Goal: Transaction & Acquisition: Purchase product/service

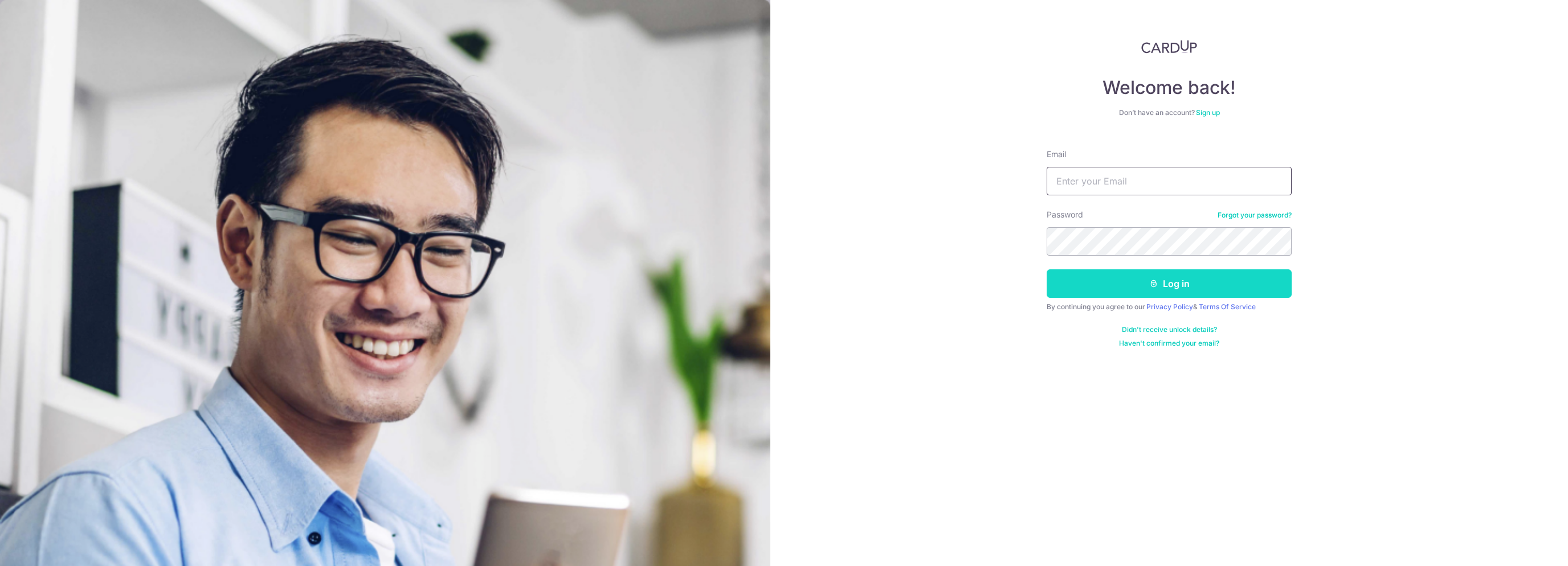
type input "jannikholm@msn.com"
click at [1155, 286] on icon "submit" at bounding box center [1154, 284] width 9 height 9
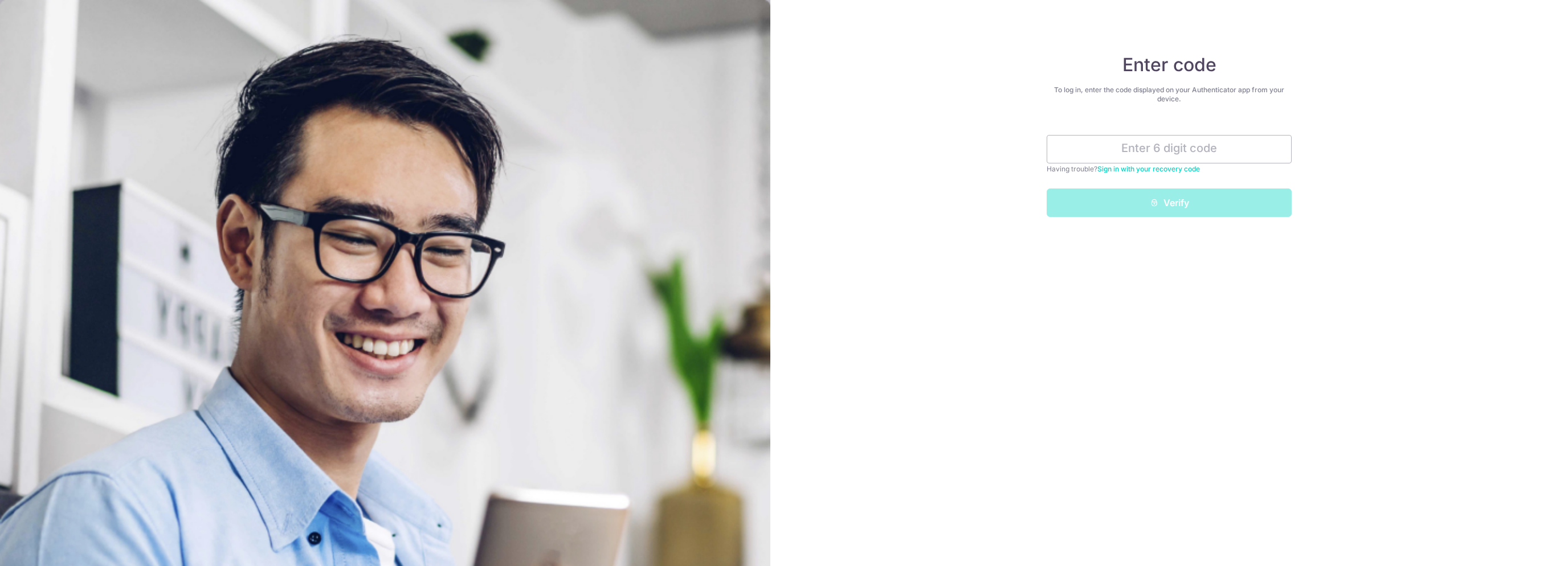
drag, startPoint x: 1122, startPoint y: 63, endPoint x: 1201, endPoint y: 99, distance: 86.8
click at [1201, 99] on div "Enter code To log in, enter the code displayed on your Authenticator app from y…" at bounding box center [1168, 135] width 245 height 163
click at [1200, 99] on div "To log in, enter the code displayed on your Authenticator app from your device." at bounding box center [1168, 94] width 245 height 18
drag, startPoint x: 1179, startPoint y: 97, endPoint x: 1111, endPoint y: 68, distance: 73.9
click at [1111, 68] on div "Enter code To log in, enter the code displayed on your Authenticator app from y…" at bounding box center [1168, 135] width 245 height 163
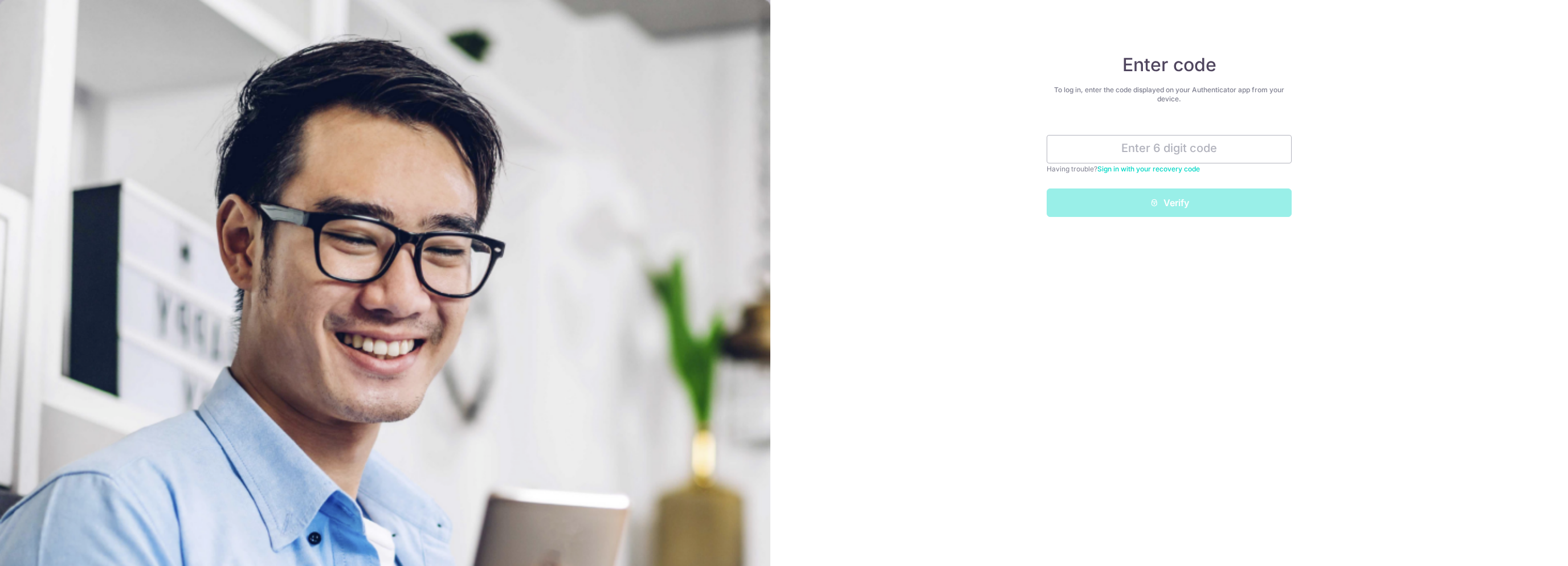
click at [1126, 68] on h4 "Enter code" at bounding box center [1168, 64] width 245 height 23
drag, startPoint x: 1123, startPoint y: 60, endPoint x: 1196, endPoint y: 95, distance: 81.0
click at [1196, 95] on div "Enter code To log in, enter the code displayed on your Authenticator app from y…" at bounding box center [1168, 135] width 245 height 163
click at [1187, 100] on div "To log in, enter the code displayed on your Authenticator app from your device." at bounding box center [1168, 94] width 245 height 18
drag, startPoint x: 1180, startPoint y: 100, endPoint x: 1120, endPoint y: 68, distance: 68.0
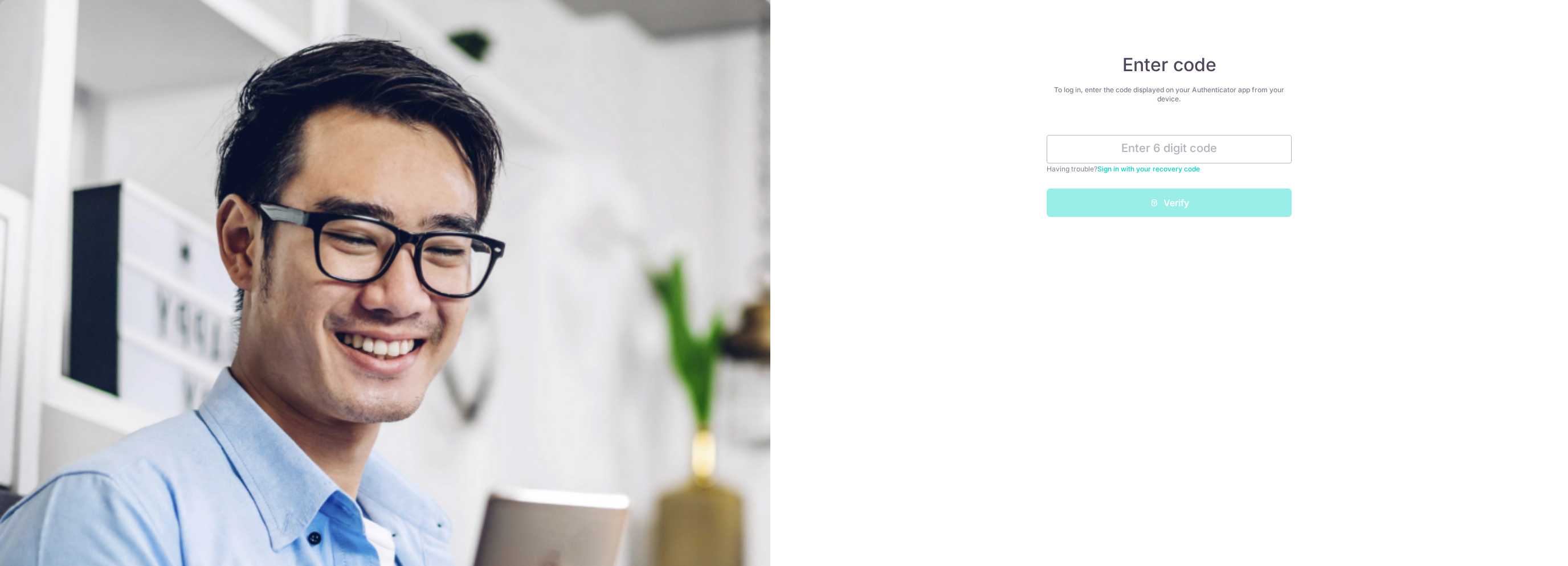
click at [1120, 68] on div "Enter code To log in, enter the code displayed on your Authenticator app from y…" at bounding box center [1168, 135] width 245 height 163
click at [1126, 66] on h4 "Enter code" at bounding box center [1168, 64] width 245 height 23
drag, startPoint x: 1124, startPoint y: 61, endPoint x: 1183, endPoint y: 97, distance: 69.1
click at [1183, 97] on div "Enter code To log in, enter the code displayed on your Authenticator app from y…" at bounding box center [1168, 135] width 245 height 163
click at [1183, 97] on div "To log in, enter the code displayed on your Authenticator app from your device." at bounding box center [1168, 94] width 245 height 18
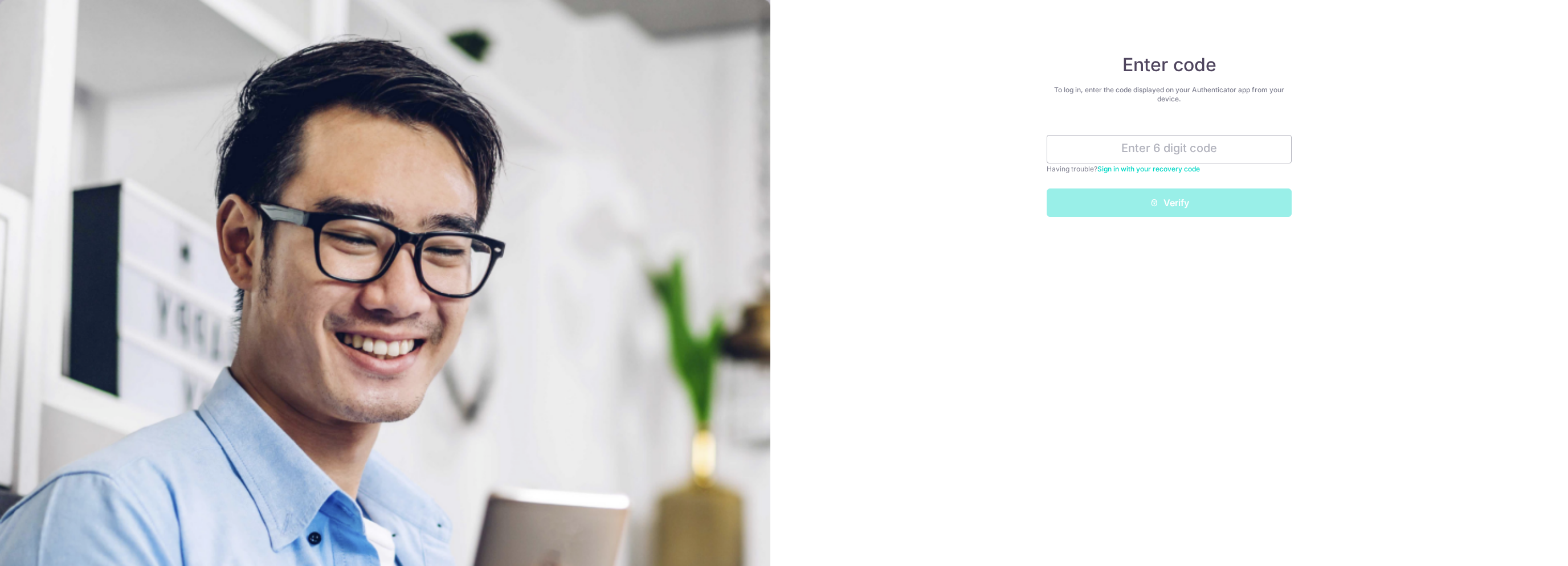
drag, startPoint x: 1183, startPoint y: 102, endPoint x: 1119, endPoint y: 69, distance: 72.0
click at [1119, 69] on div "Enter code To log in, enter the code displayed on your Authenticator app from y…" at bounding box center [1168, 135] width 245 height 163
click at [1124, 66] on h4 "Enter code" at bounding box center [1168, 64] width 245 height 23
drag, startPoint x: 1124, startPoint y: 65, endPoint x: 1190, endPoint y: 95, distance: 72.5
click at [1190, 95] on div "Enter code To log in, enter the code displayed on your Authenticator app from y…" at bounding box center [1168, 135] width 245 height 163
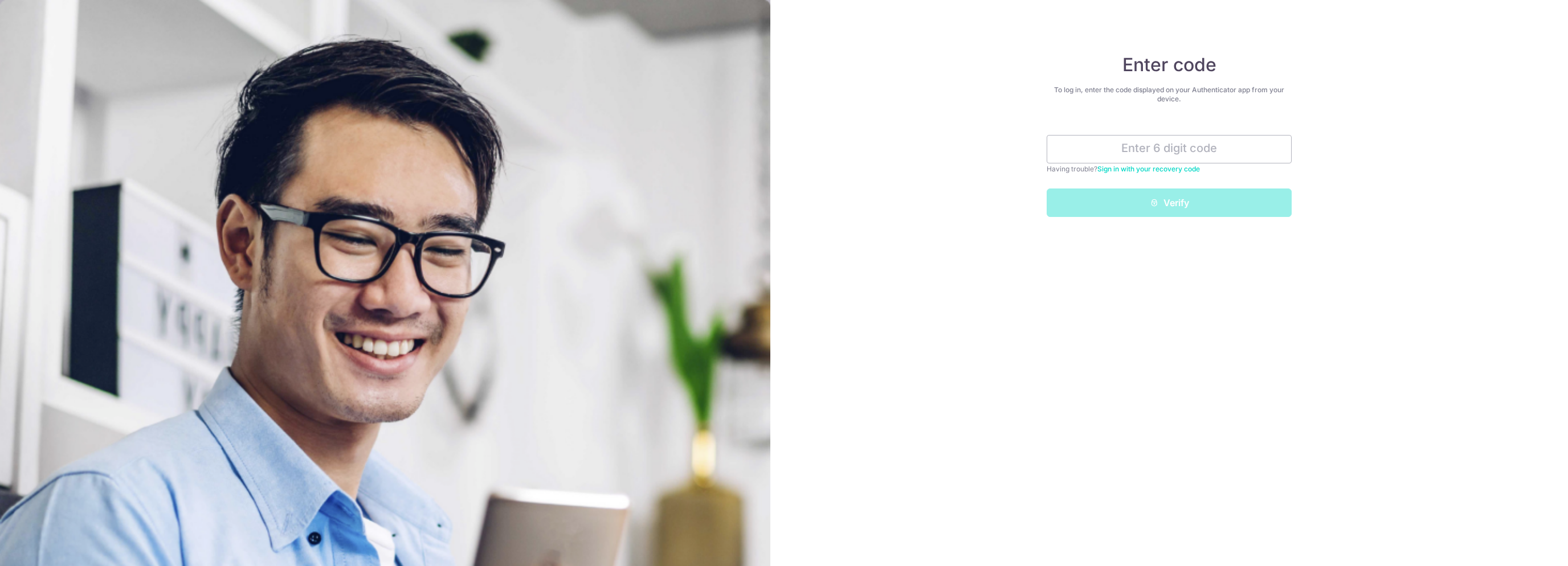
click at [1180, 100] on div "To log in, enter the code displayed on your Authenticator app from your device." at bounding box center [1168, 94] width 245 height 18
drag, startPoint x: 1180, startPoint y: 100, endPoint x: 1124, endPoint y: 65, distance: 66.0
click at [1124, 65] on div "Enter code To log in, enter the code displayed on your Authenticator app from y…" at bounding box center [1168, 135] width 245 height 163
click at [1124, 65] on h4 "Enter code" at bounding box center [1168, 64] width 245 height 23
drag, startPoint x: 1124, startPoint y: 65, endPoint x: 1196, endPoint y: 99, distance: 79.6
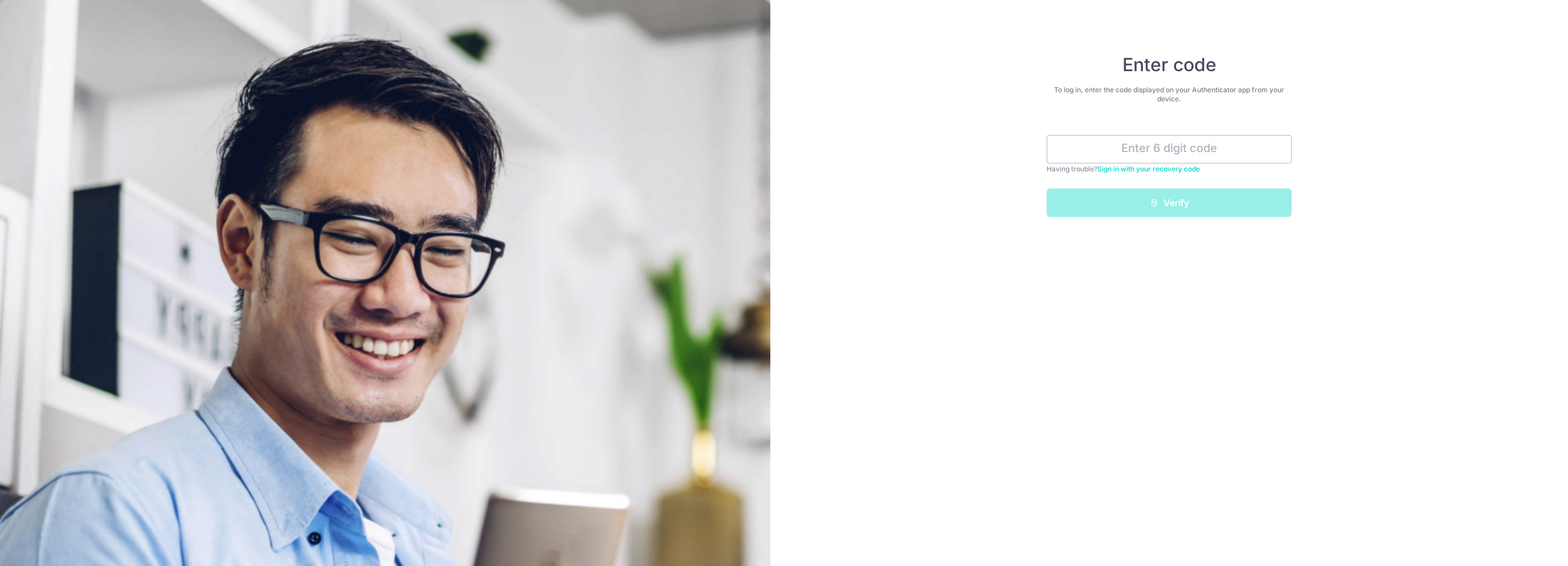
click at [1200, 100] on div "Enter code To log in, enter the code displayed on your Authenticator app from y…" at bounding box center [1168, 135] width 245 height 163
click at [1190, 98] on div "To log in, enter the code displayed on your Authenticator app from your device." at bounding box center [1168, 94] width 245 height 18
drag, startPoint x: 1182, startPoint y: 99, endPoint x: 1117, endPoint y: 65, distance: 73.4
click at [1117, 65] on div "Enter code To log in, enter the code displayed on your Authenticator app from y…" at bounding box center [1168, 135] width 245 height 163
click at [1118, 65] on h4 "Enter code" at bounding box center [1168, 64] width 245 height 23
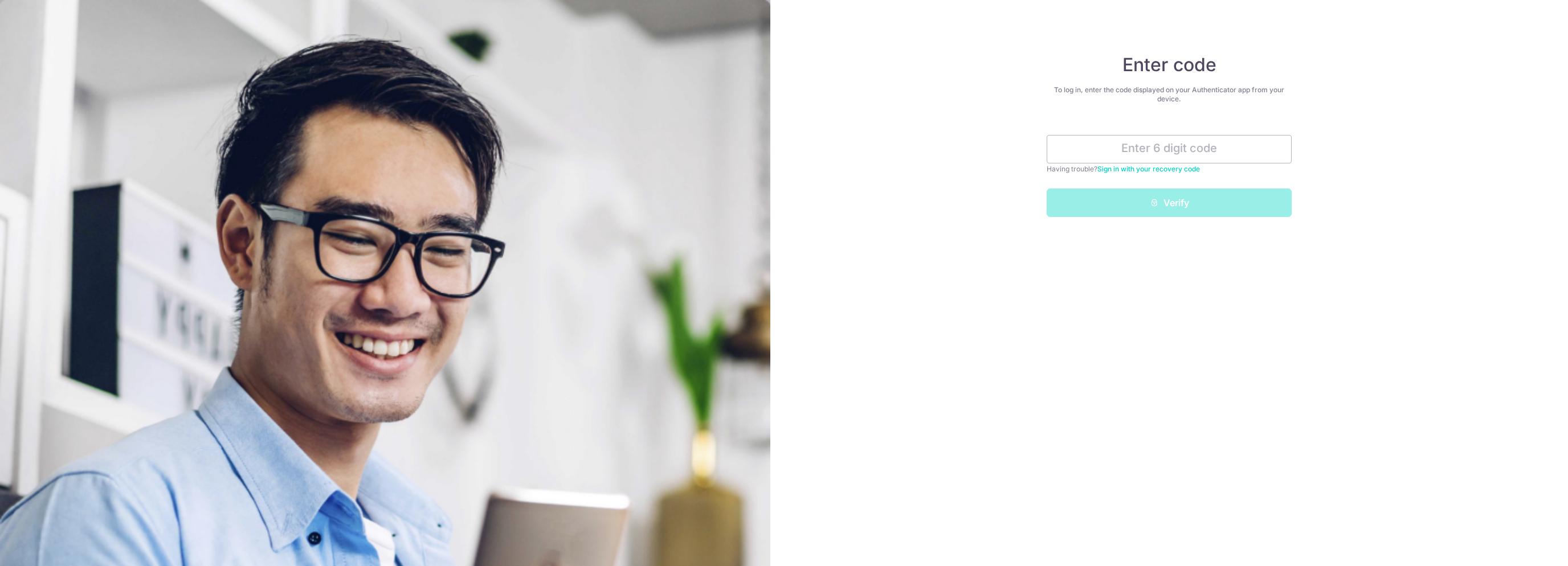
click at [1121, 67] on h4 "Enter code" at bounding box center [1168, 64] width 245 height 23
drag, startPoint x: 1124, startPoint y: 63, endPoint x: 1190, endPoint y: 99, distance: 75.2
click at [1190, 99] on div "Enter code To log in, enter the code displayed on your Authenticator app from y…" at bounding box center [1168, 135] width 245 height 163
click at [1190, 99] on div "To log in, enter the code displayed on your Authenticator app from your device." at bounding box center [1168, 94] width 245 height 18
drag, startPoint x: 1188, startPoint y: 102, endPoint x: 1123, endPoint y: 63, distance: 75.8
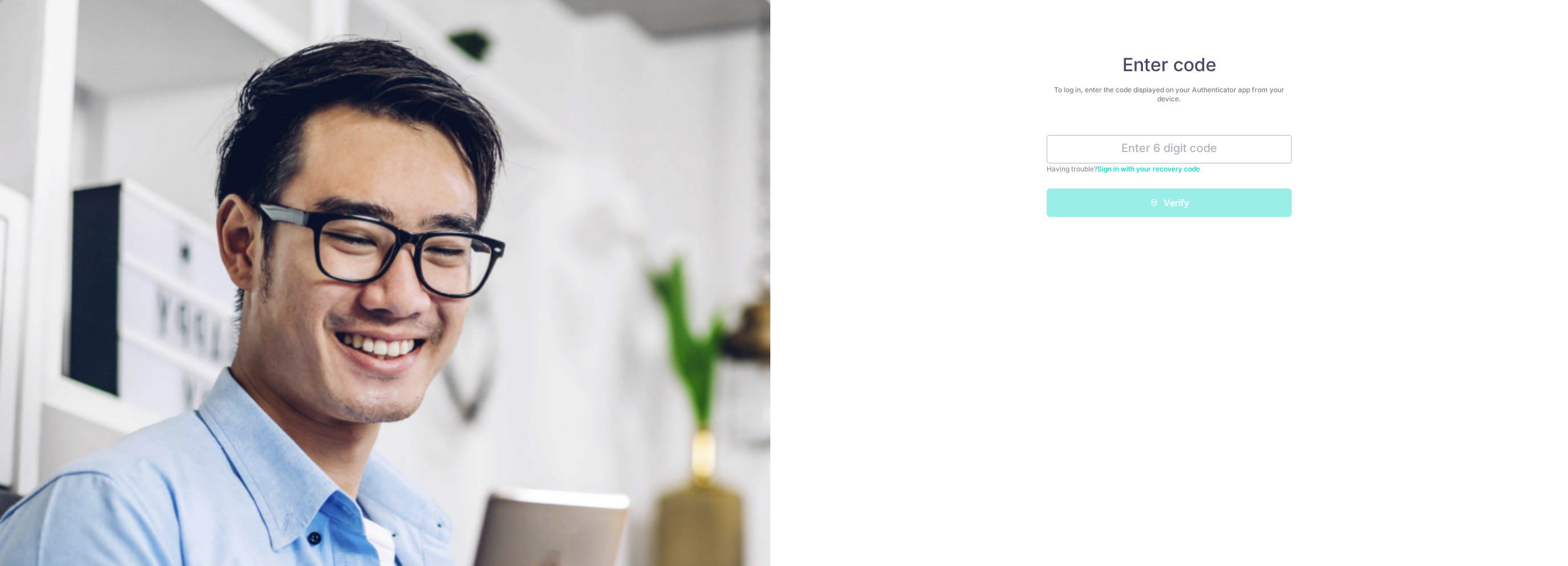
click at [1123, 63] on div "Enter code To log in, enter the code displayed on your Authenticator app from y…" at bounding box center [1168, 135] width 245 height 163
click at [1123, 63] on h4 "Enter code" at bounding box center [1168, 64] width 245 height 23
drag, startPoint x: 1124, startPoint y: 60, endPoint x: 1201, endPoint y: 102, distance: 87.7
click at [1201, 102] on div "Enter code To log in, enter the code displayed on your Authenticator app from y…" at bounding box center [1168, 135] width 245 height 163
click at [1192, 102] on div "To log in, enter the code displayed on your Authenticator app from your device." at bounding box center [1168, 94] width 245 height 18
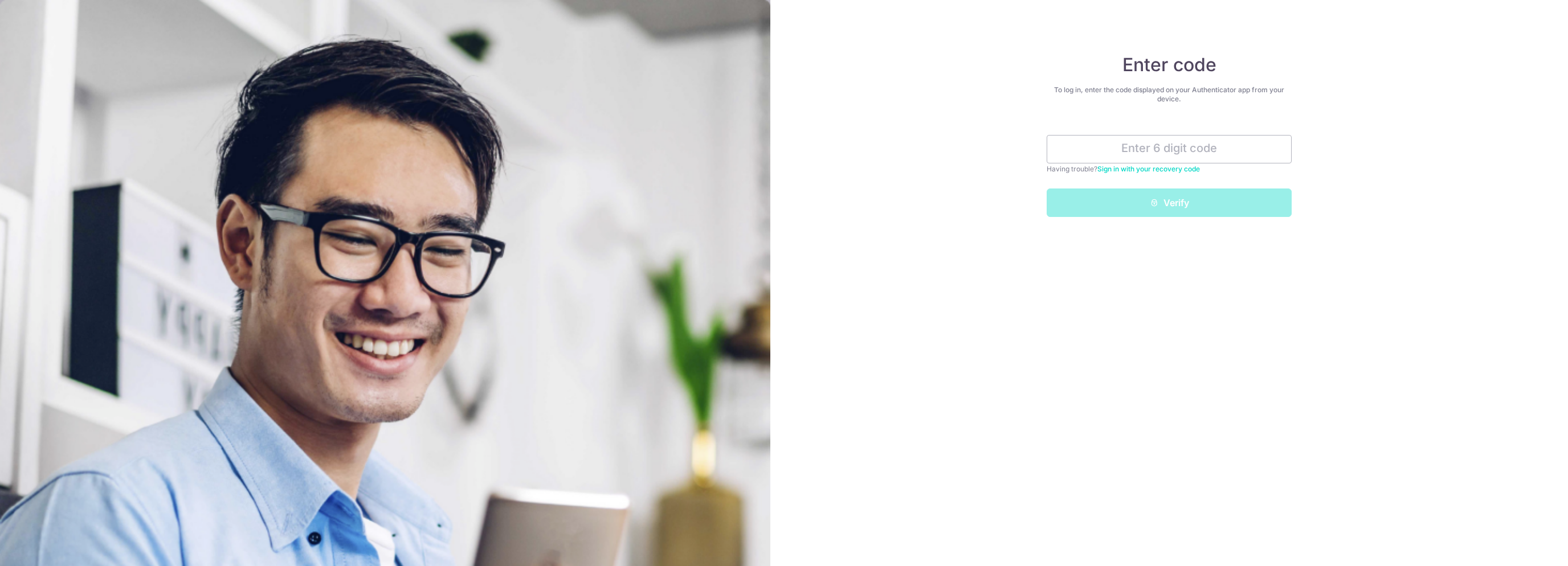
drag, startPoint x: 1180, startPoint y: 98, endPoint x: 1124, endPoint y: 69, distance: 63.1
click at [1124, 69] on div "Enter code To log in, enter the code displayed on your Authenticator app from y…" at bounding box center [1168, 135] width 245 height 163
click at [1124, 69] on h4 "Enter code" at bounding box center [1168, 64] width 245 height 23
drag, startPoint x: 1125, startPoint y: 65, endPoint x: 1192, endPoint y: 99, distance: 75.1
click at [1192, 99] on div "Enter code To log in, enter the code displayed on your Authenticator app from y…" at bounding box center [1168, 135] width 245 height 163
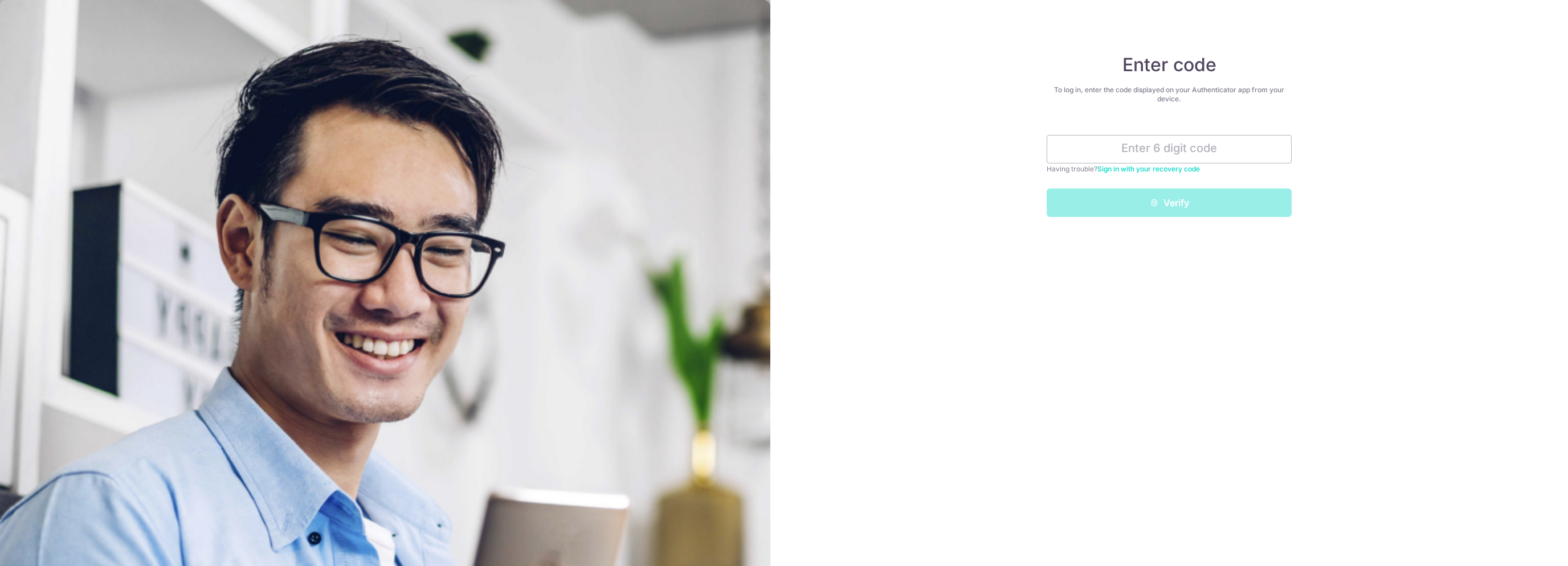
click at [1182, 97] on div "To log in, enter the code displayed on your Authenticator app from your device." at bounding box center [1168, 94] width 245 height 18
click at [1182, 100] on div "To log in, enter the code displayed on your Authenticator app from your device." at bounding box center [1168, 94] width 245 height 18
drag, startPoint x: 1182, startPoint y: 100, endPoint x: 1122, endPoint y: 70, distance: 67.1
click at [1122, 70] on div "Enter code To log in, enter the code displayed on your Authenticator app from y…" at bounding box center [1168, 135] width 245 height 163
click at [1126, 66] on h4 "Enter code" at bounding box center [1168, 64] width 245 height 23
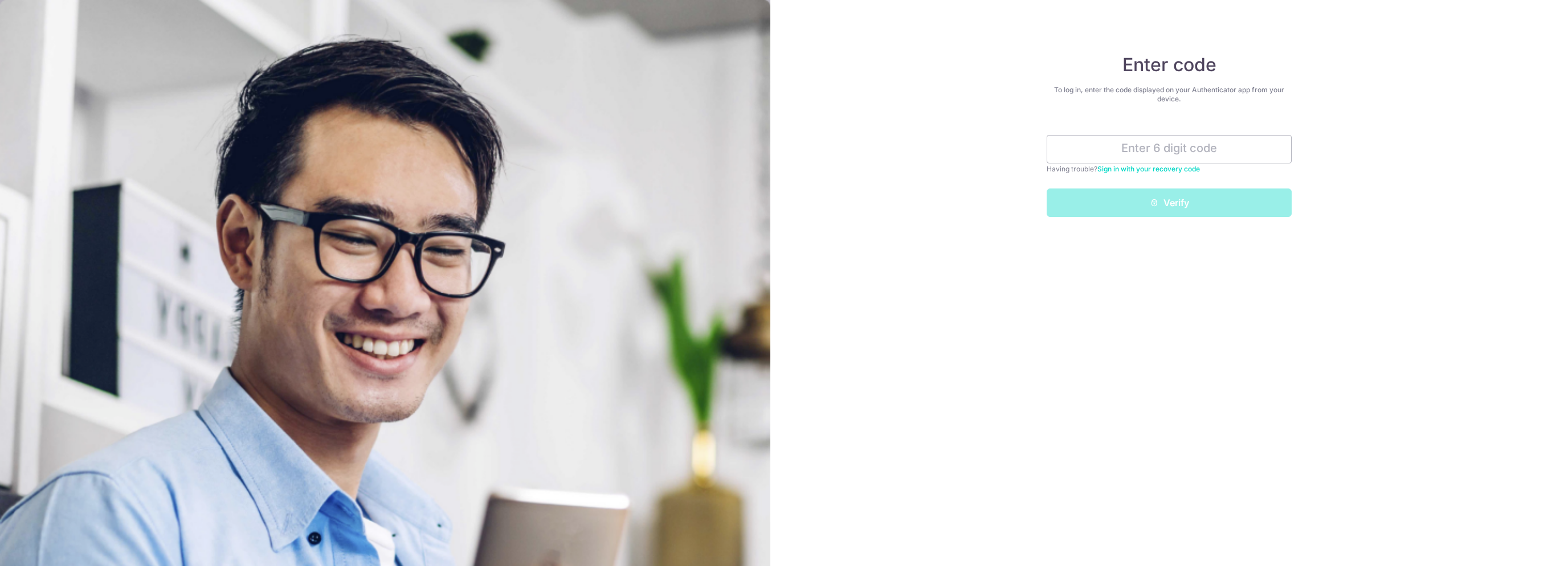
drag, startPoint x: 1126, startPoint y: 59, endPoint x: 1187, endPoint y: 103, distance: 75.2
click at [1188, 103] on div "Enter code To log in, enter the code displayed on your Authenticator app from y…" at bounding box center [1168, 135] width 245 height 163
click at [1185, 103] on div "To log in, enter the code displayed on your Authenticator app from your device." at bounding box center [1168, 94] width 245 height 18
click at [1183, 99] on div "To log in, enter the code displayed on your Authenticator app from your device." at bounding box center [1168, 94] width 245 height 18
drag, startPoint x: 1184, startPoint y: 99, endPoint x: 1124, endPoint y: 67, distance: 68.0
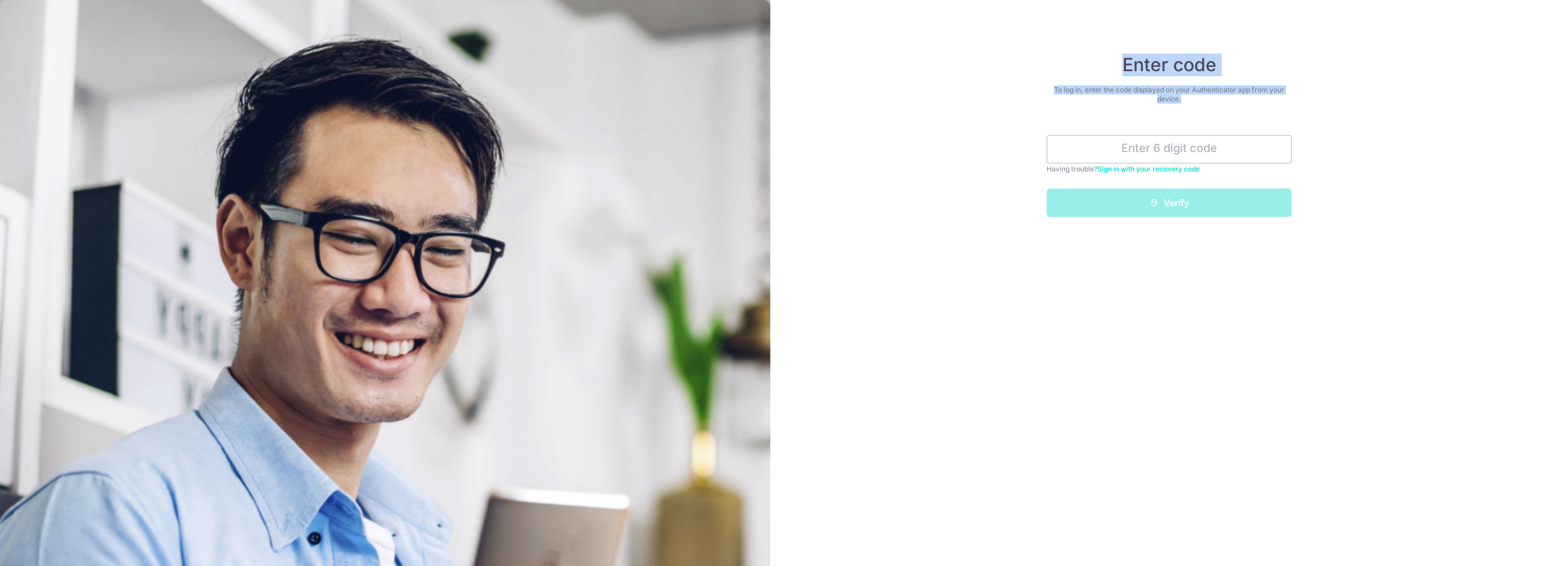
click at [1124, 67] on div "Enter code To log in, enter the code displayed on your Authenticator app from y…" at bounding box center [1168, 135] width 245 height 163
click at [1124, 67] on h4 "Enter code" at bounding box center [1168, 64] width 245 height 23
drag, startPoint x: 1128, startPoint y: 61, endPoint x: 1192, endPoint y: 77, distance: 66.0
click at [1192, 77] on div "Enter code To log in, enter the code displayed on your Authenticator app from y…" at bounding box center [1168, 135] width 245 height 163
click at [1183, 98] on div "To log in, enter the code displayed on your Authenticator app from your device." at bounding box center [1168, 94] width 245 height 18
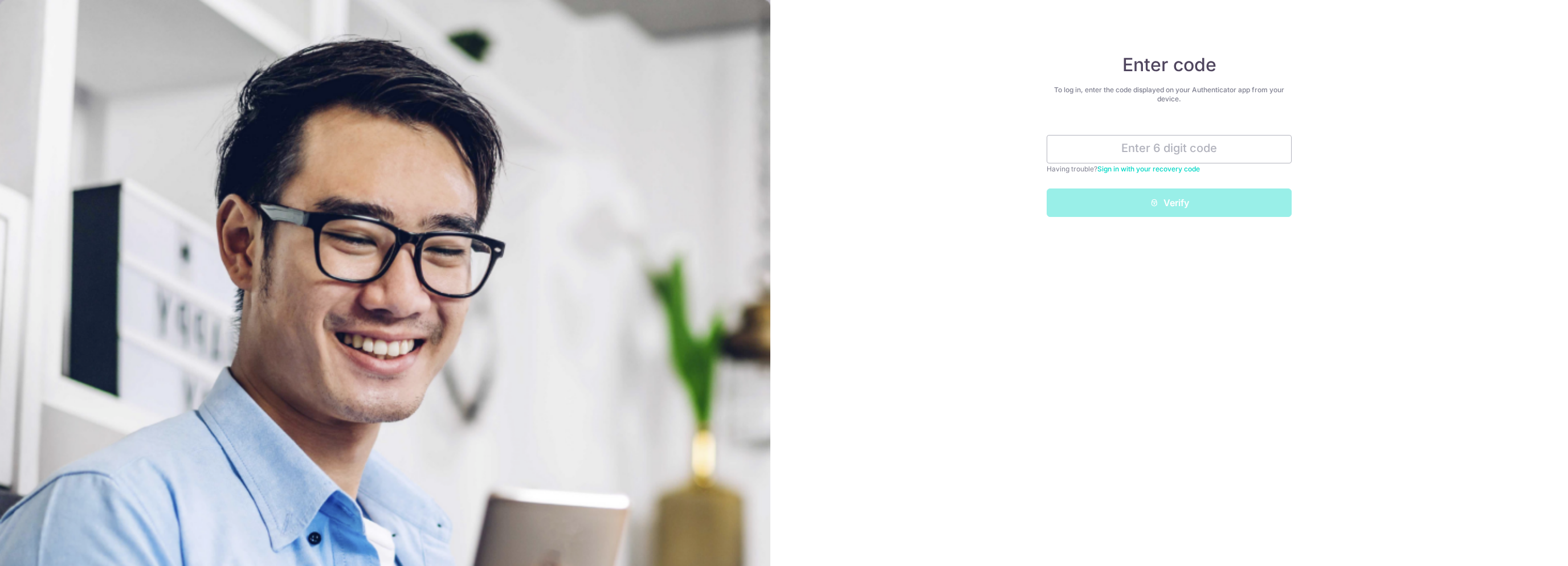
drag, startPoint x: 1183, startPoint y: 98, endPoint x: 1110, endPoint y: 68, distance: 78.9
click at [1110, 68] on div "Enter code To log in, enter the code displayed on your Authenticator app from y…" at bounding box center [1168, 135] width 245 height 163
click at [1119, 65] on h4 "Enter code" at bounding box center [1168, 64] width 245 height 23
drag, startPoint x: 1124, startPoint y: 62, endPoint x: 1194, endPoint y: 98, distance: 78.7
click at [1194, 98] on div "Enter code To log in, enter the code displayed on your Authenticator app from y…" at bounding box center [1168, 135] width 245 height 163
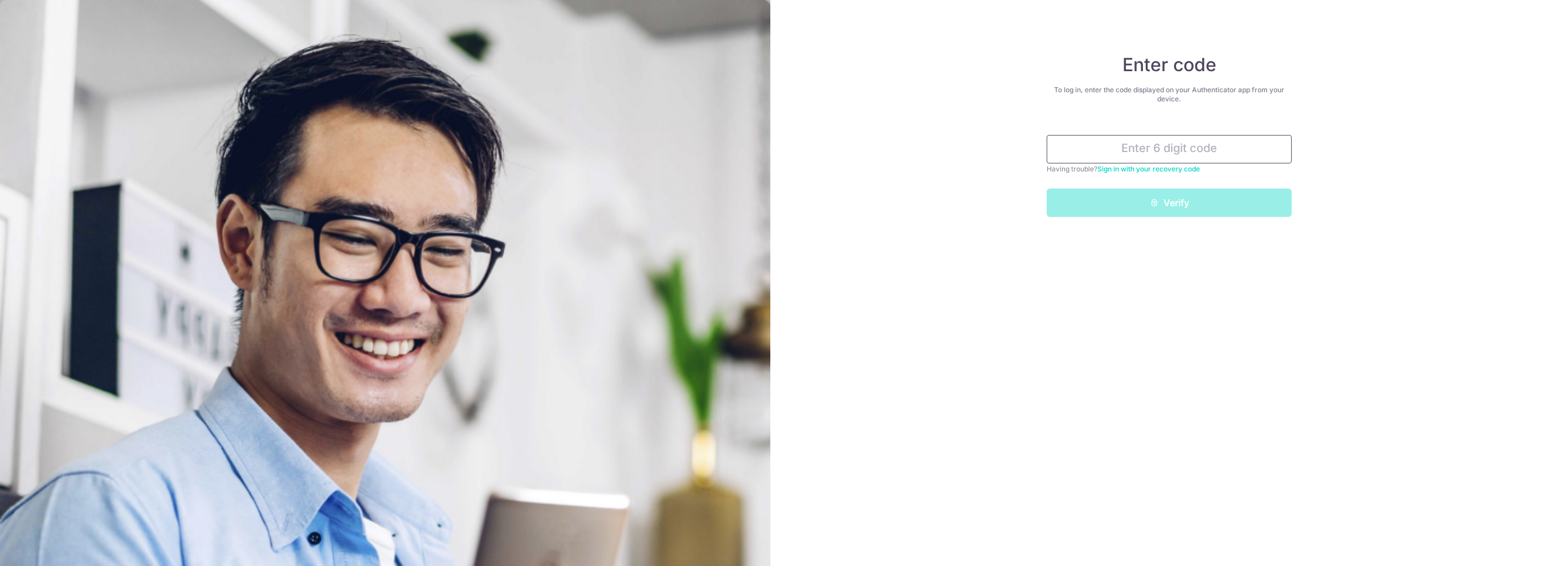
click at [1169, 149] on input "text" at bounding box center [1168, 148] width 245 height 28
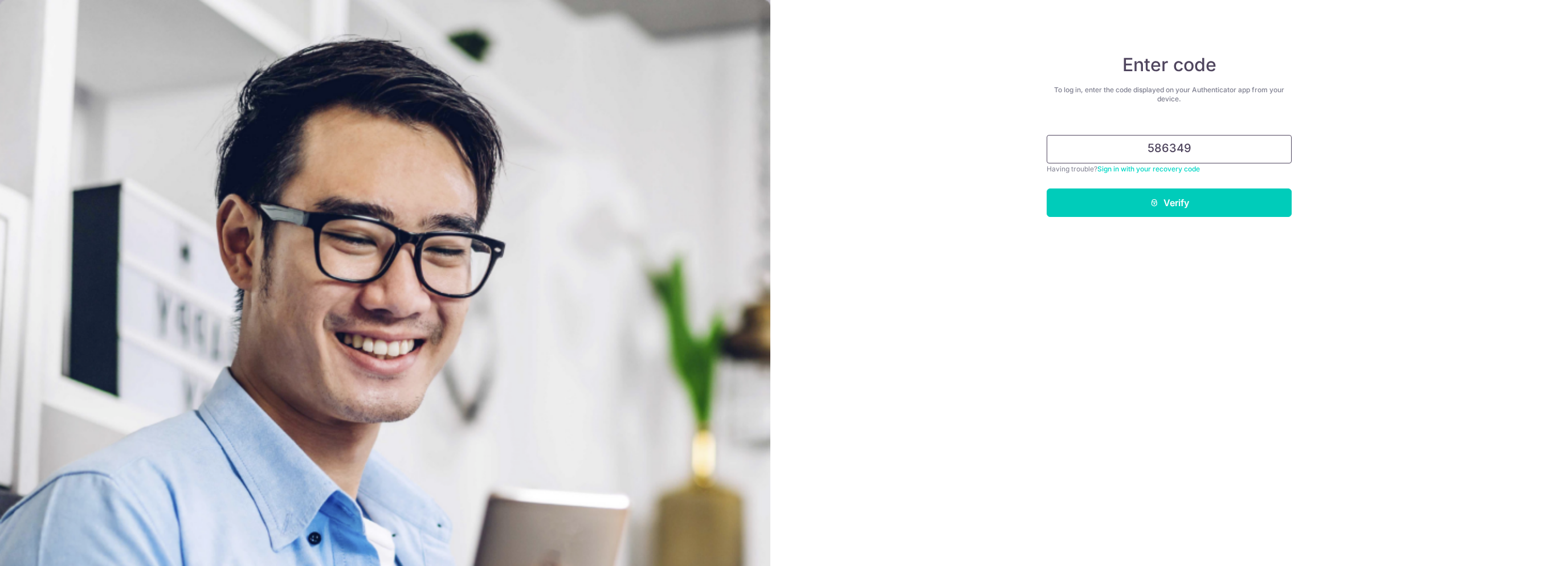
type input "586349"
click at [1047, 189] on button "Verify" at bounding box center [1168, 202] width 245 height 28
click at [1167, 207] on button "Verify" at bounding box center [1168, 202] width 245 height 28
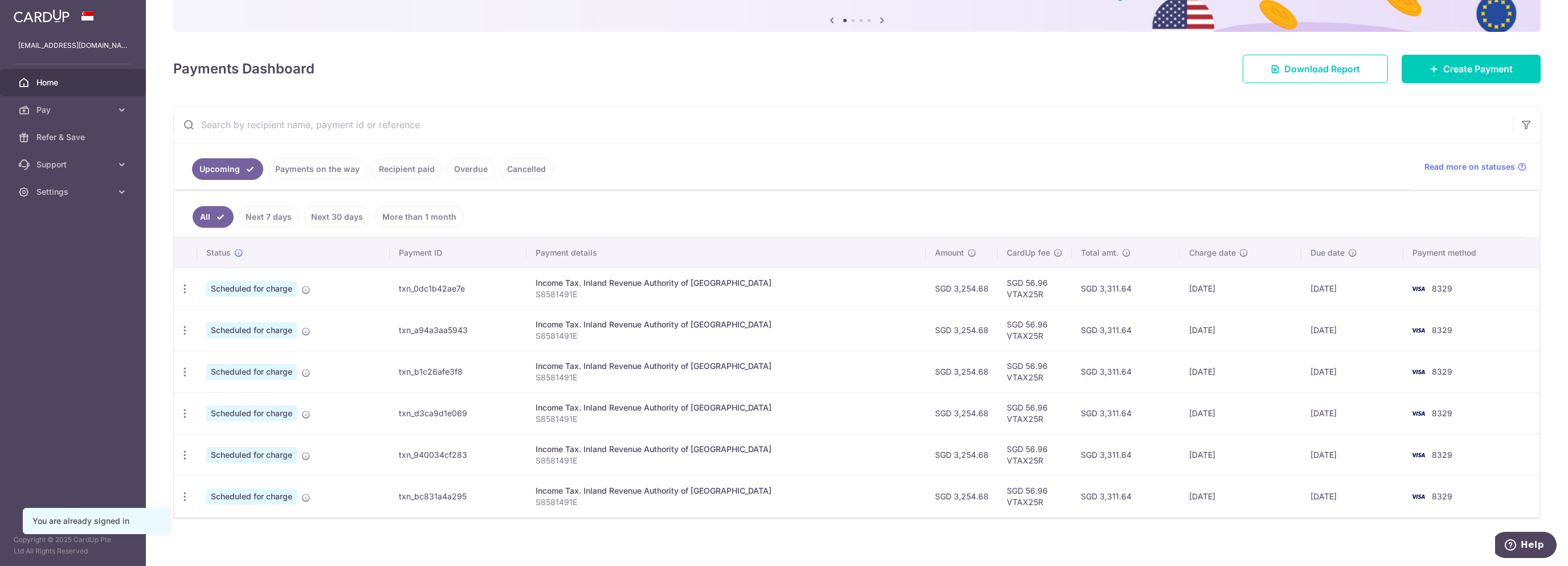
click at [313, 169] on link "Payments on the way" at bounding box center [317, 169] width 99 height 22
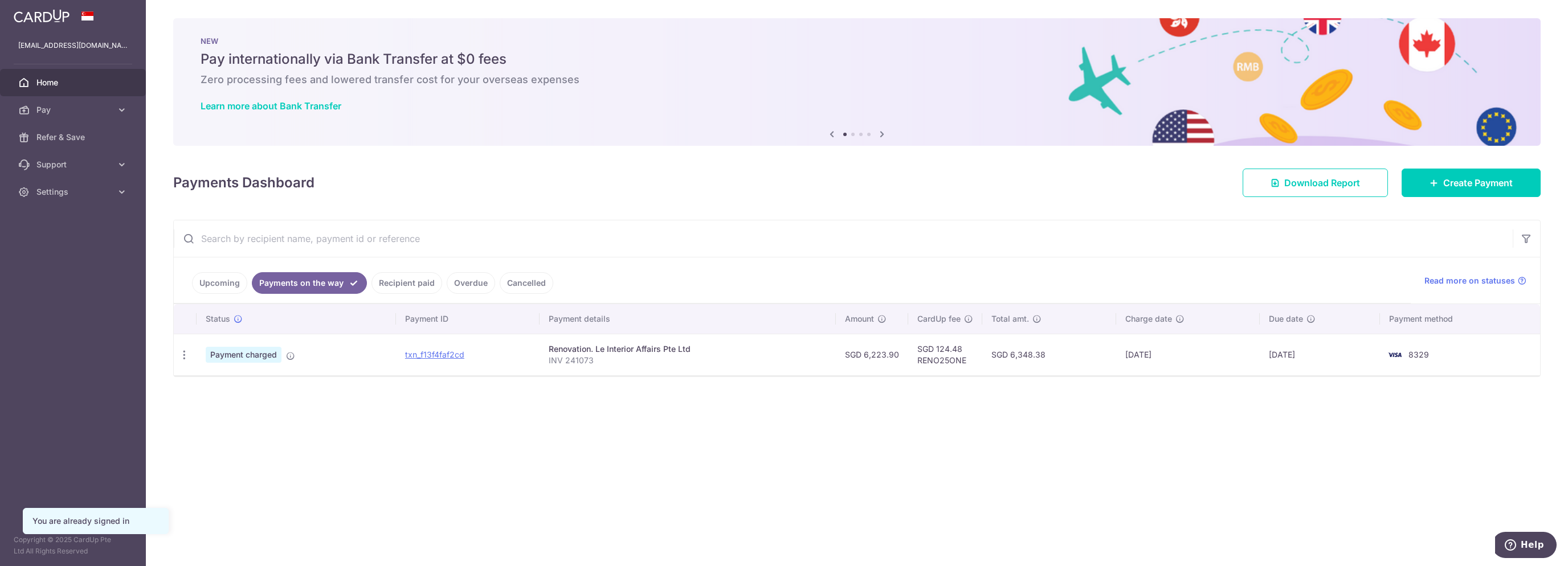
click at [214, 282] on link "Upcoming" at bounding box center [220, 283] width 55 height 22
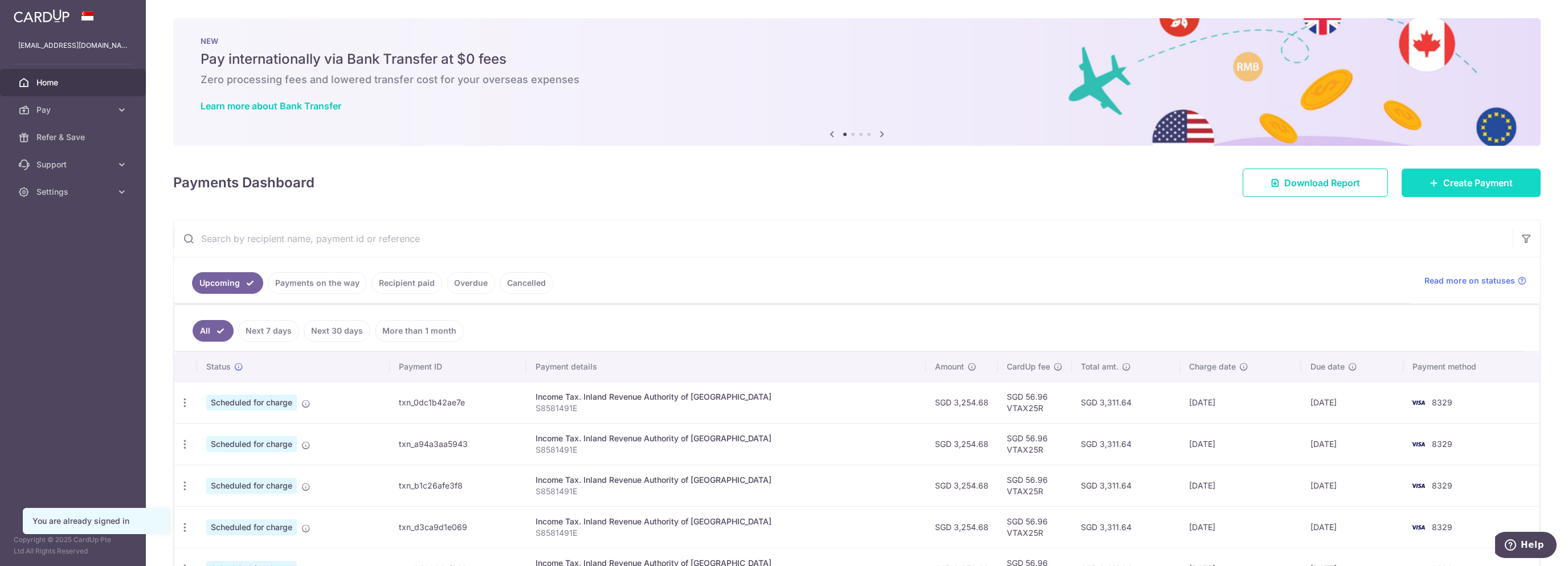
click at [1443, 177] on span "Create Payment" at bounding box center [1478, 182] width 70 height 14
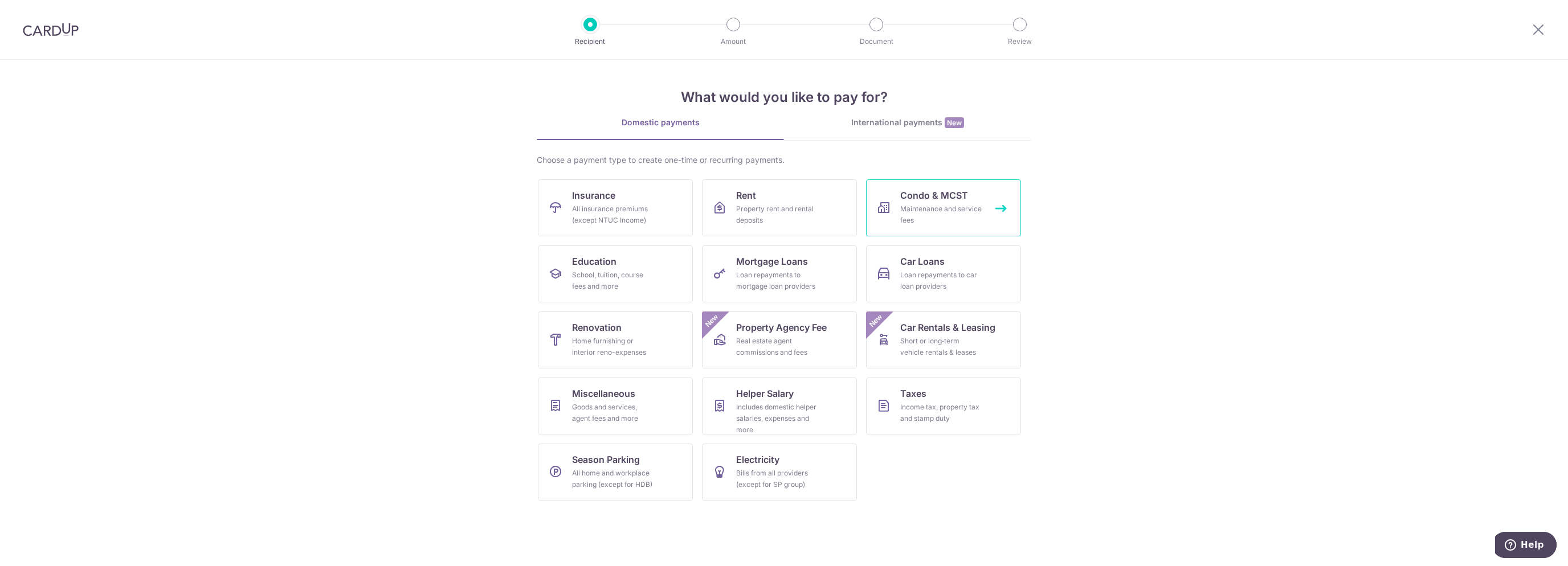
click at [922, 204] on div "Maintenance and service fees" at bounding box center [941, 214] width 82 height 23
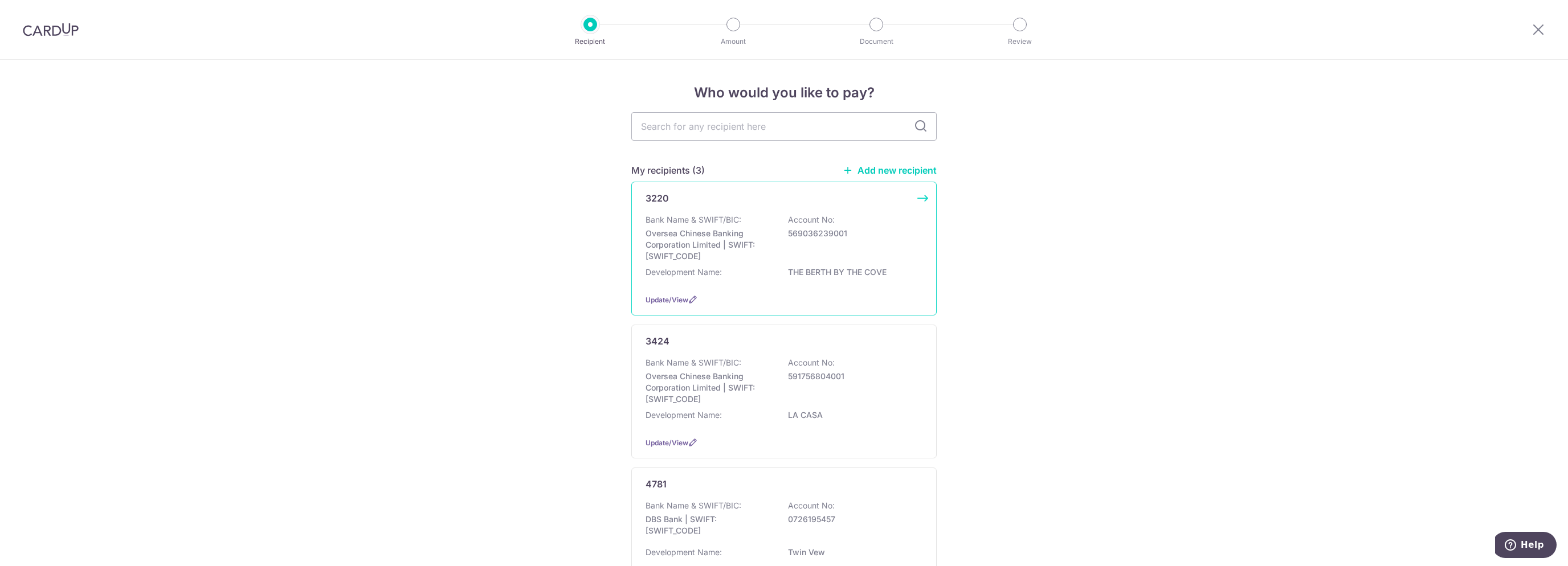
click at [736, 252] on p "Oversea Chinese Banking Corporation Limited | SWIFT: OCBCSGSGXXX" at bounding box center [709, 245] width 127 height 34
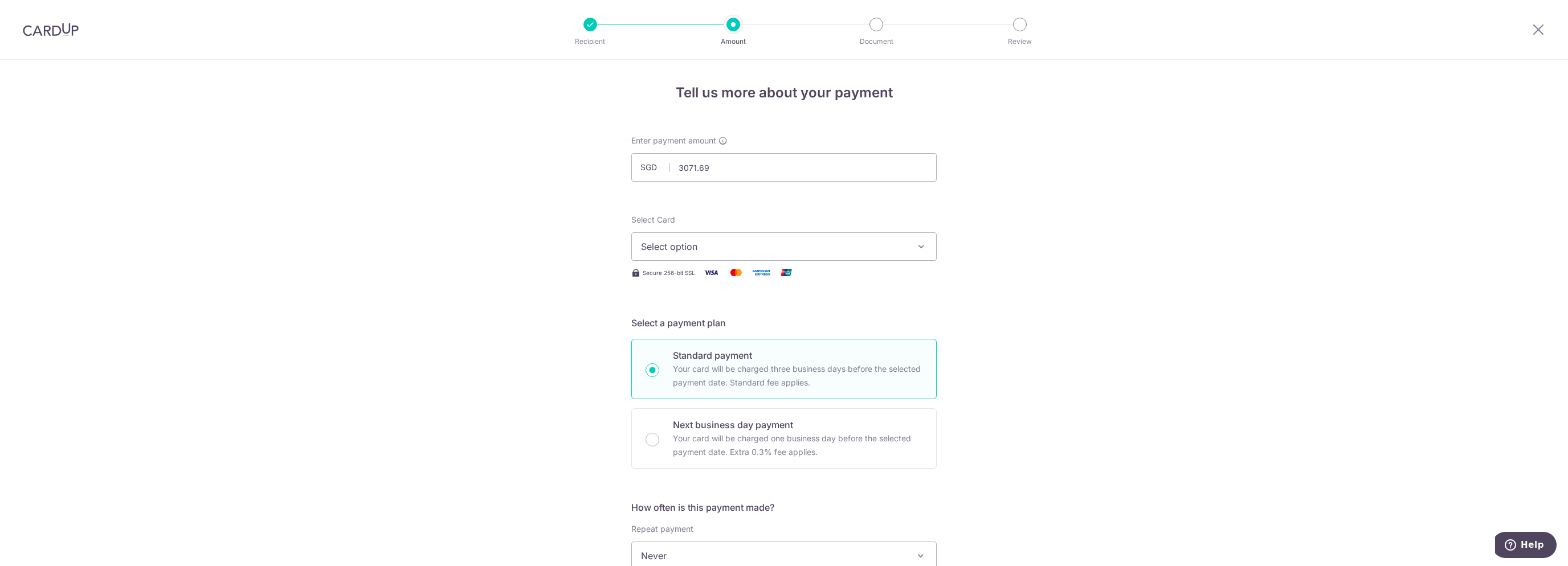
type input "3,071.69"
drag, startPoint x: 1201, startPoint y: 233, endPoint x: 1159, endPoint y: 247, distance: 44.3
click at [1201, 233] on div "Tell us more about your payment Enter payment amount SGD 3,071.69 3071.69 Selec…" at bounding box center [784, 574] width 1568 height 1030
click at [883, 249] on span "Select option" at bounding box center [774, 246] width 266 height 14
click at [828, 349] on span "**** 8329" at bounding box center [784, 355] width 286 height 14
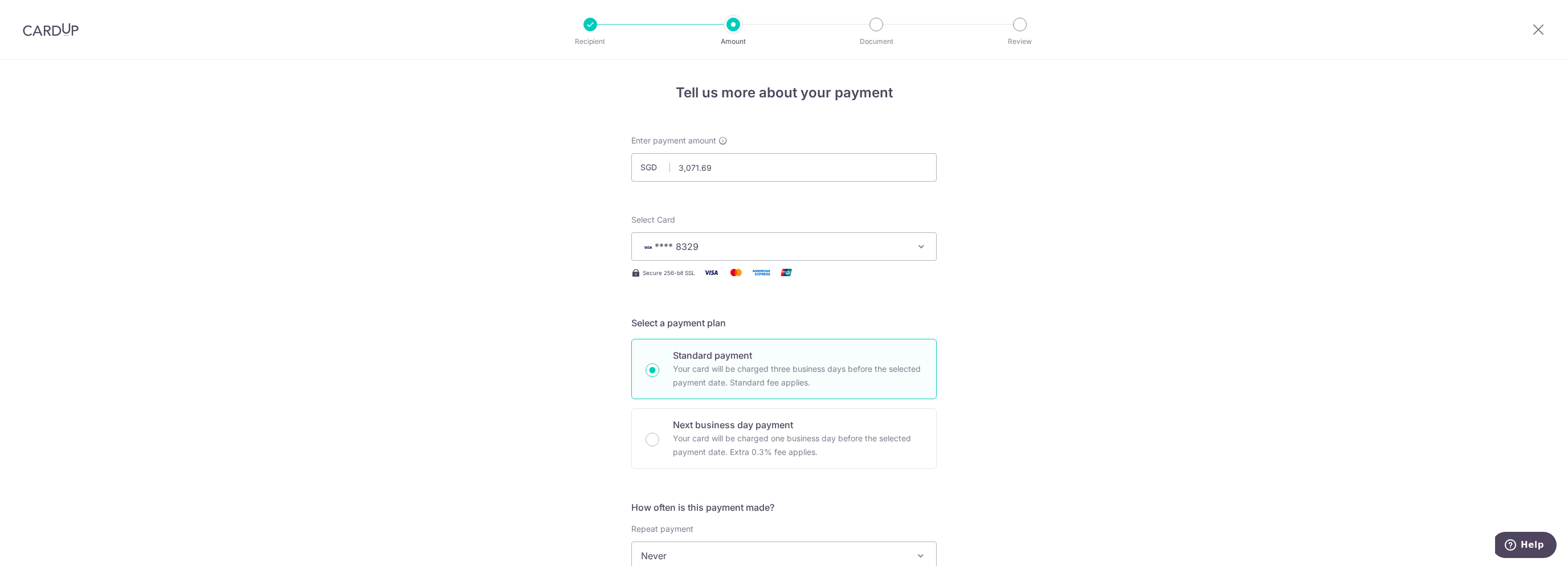
click at [1044, 307] on div "Tell us more about your payment Enter payment amount SGD 3,071.69 3071.69 Selec…" at bounding box center [784, 574] width 1568 height 1030
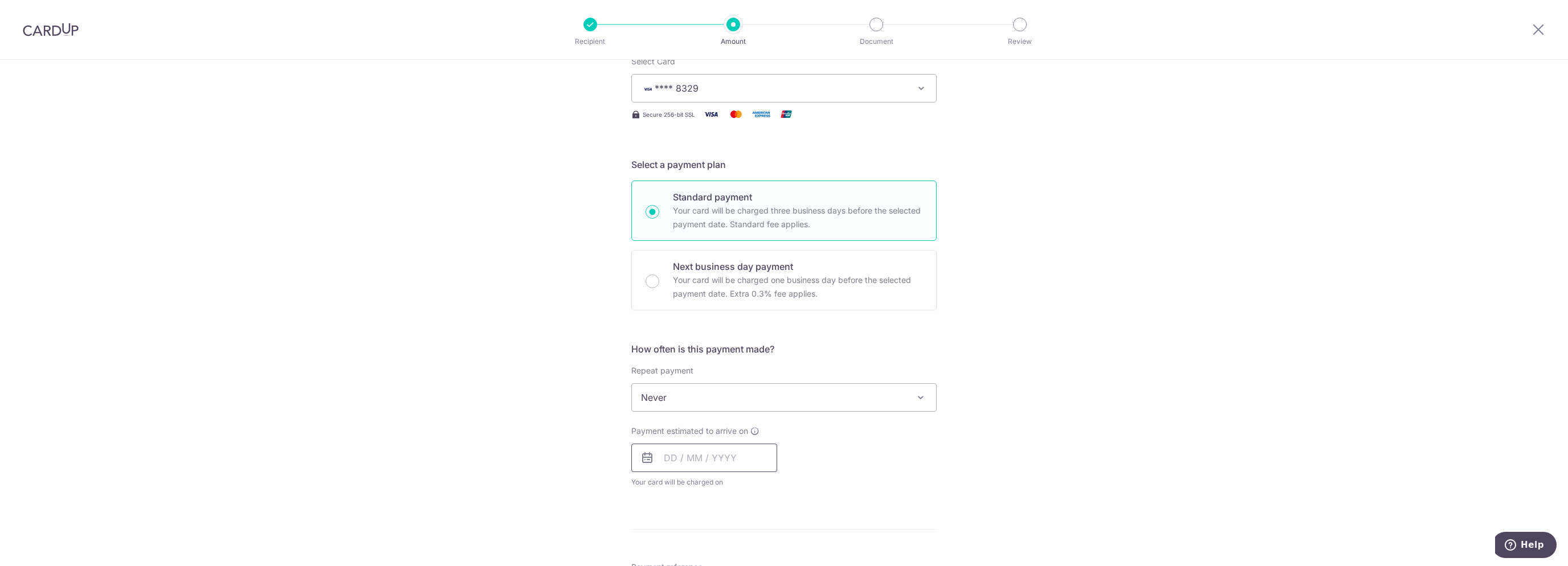
scroll to position [228, 0]
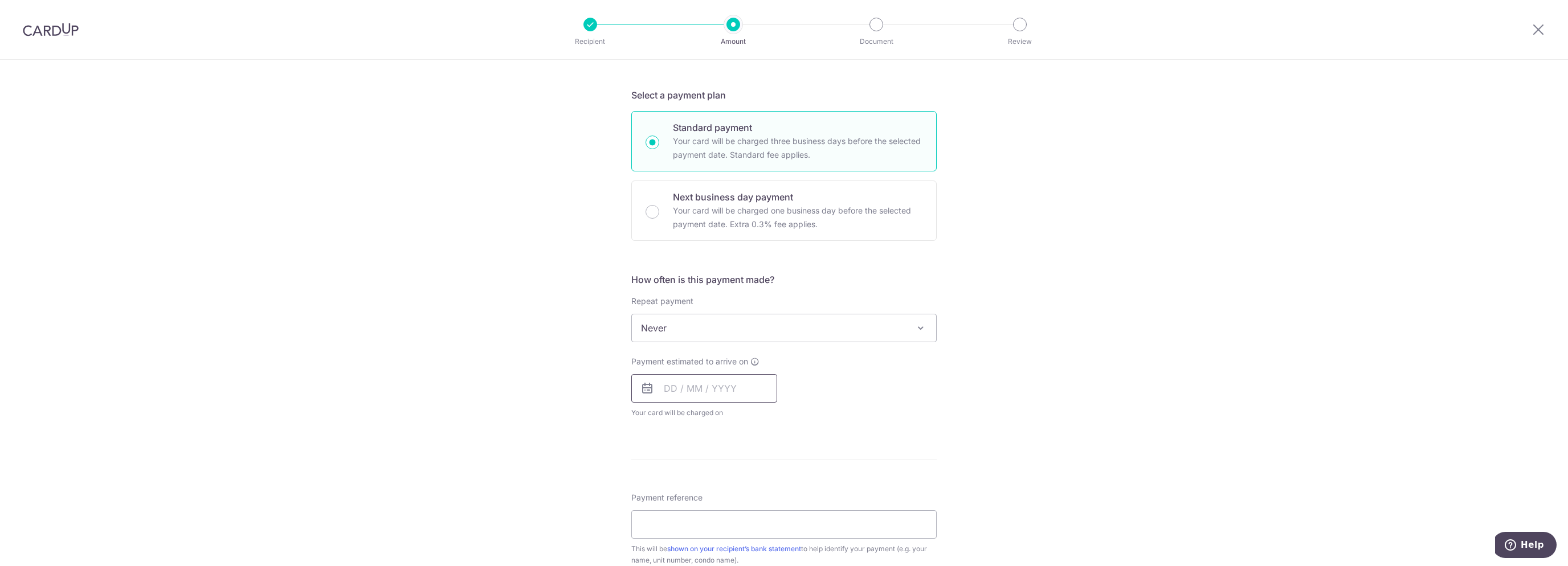
click at [696, 395] on input "text" at bounding box center [704, 388] width 146 height 28
click at [703, 513] on link "14" at bounding box center [700, 515] width 18 height 18
type input "14/10/2025"
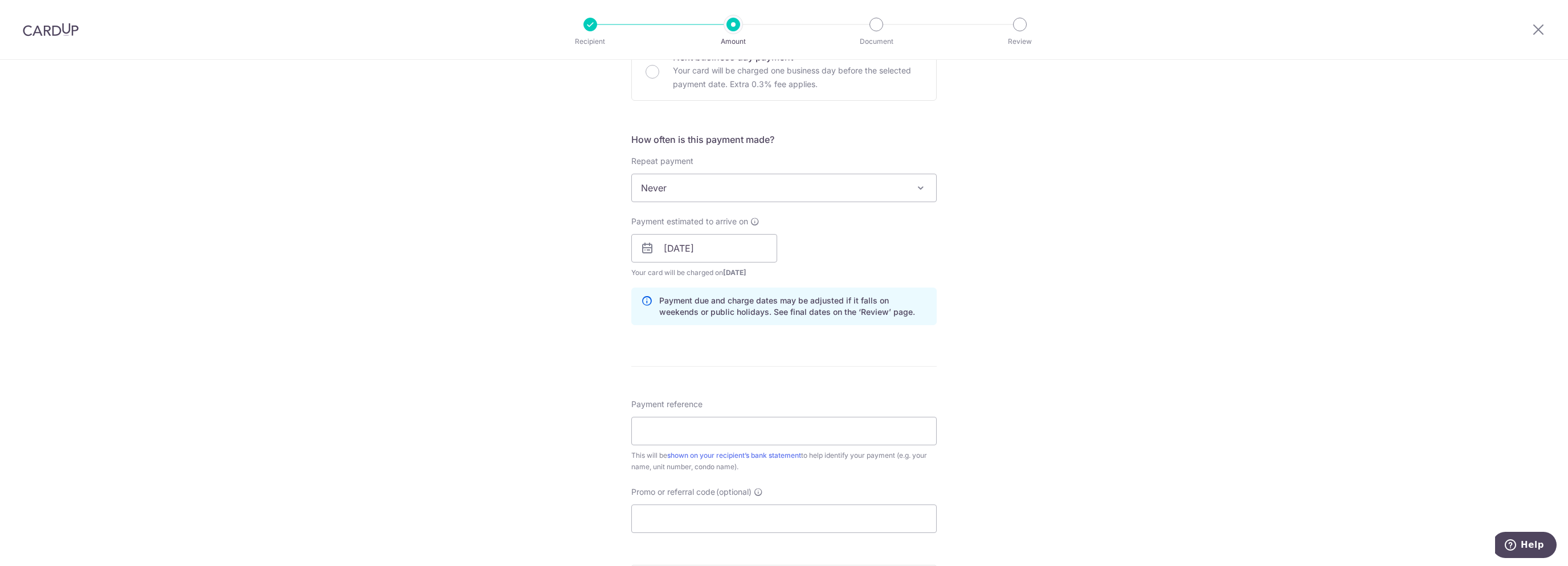
scroll to position [398, 0]
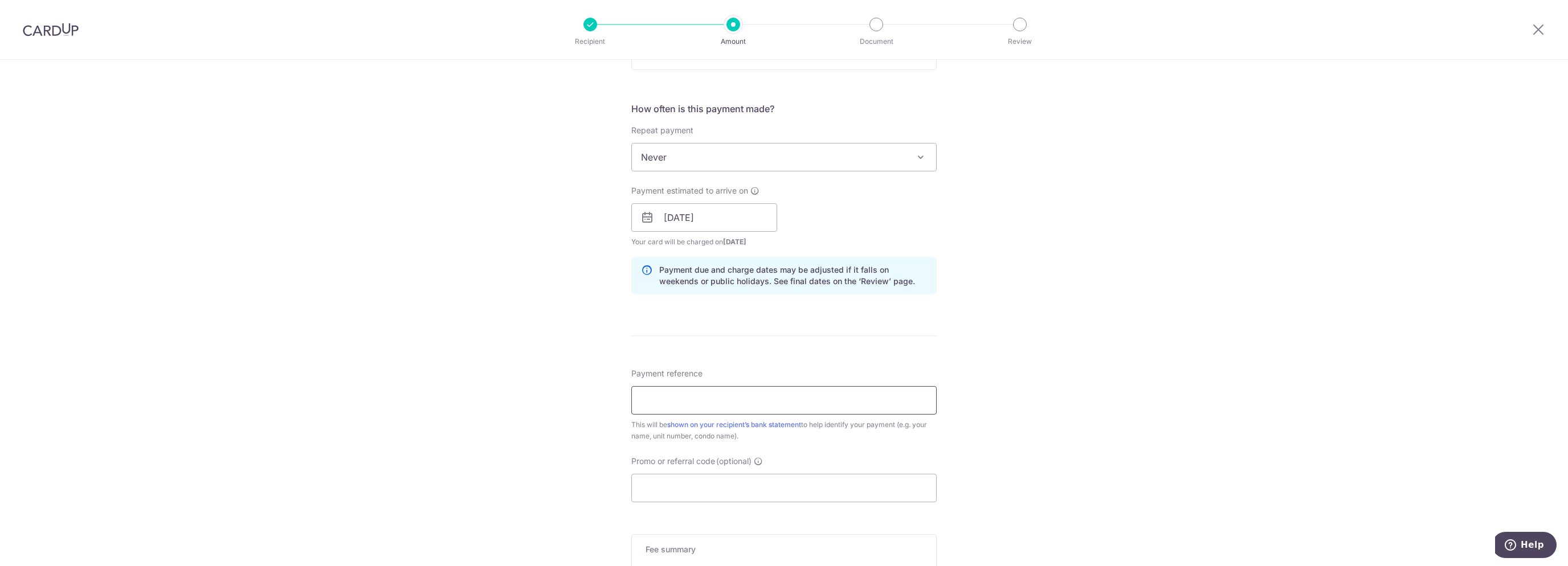
click at [731, 396] on input "Payment reference" at bounding box center [784, 400] width 305 height 28
type input "226-02-31"
click at [731, 397] on input "226-02-31" at bounding box center [784, 400] width 305 height 28
drag, startPoint x: 500, startPoint y: 275, endPoint x: 554, endPoint y: 261, distance: 55.8
click at [500, 274] on div "Tell us more about your payment Enter payment amount SGD 3,071.69 3071.69 Selec…" at bounding box center [784, 200] width 1568 height 1077
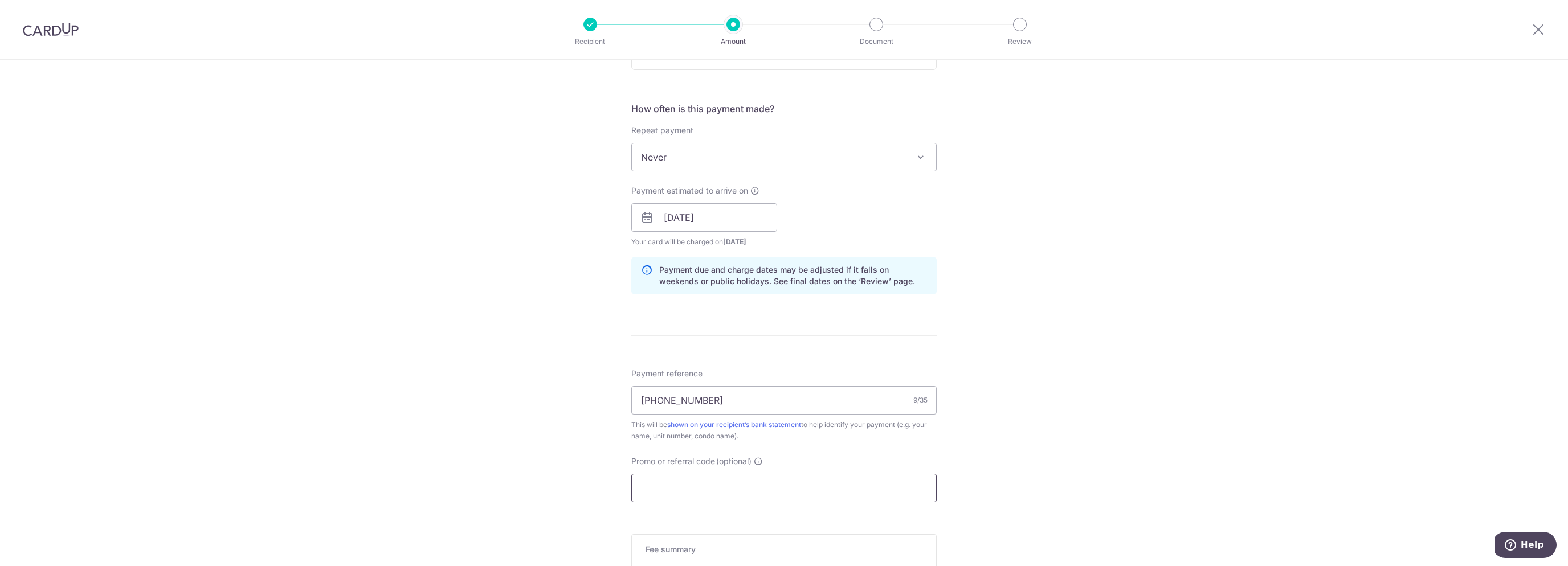
click at [700, 489] on input "Promo or referral code (optional)" at bounding box center [784, 487] width 305 height 28
paste input "OFF225"
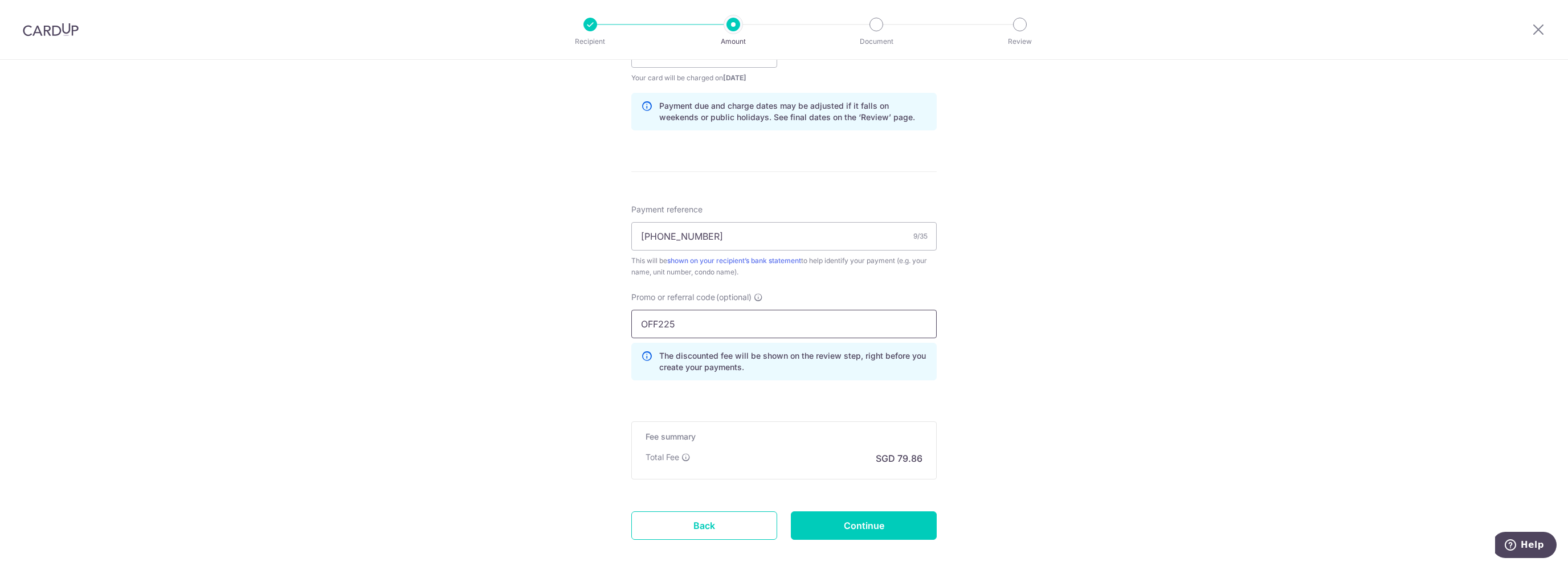
scroll to position [620, 0]
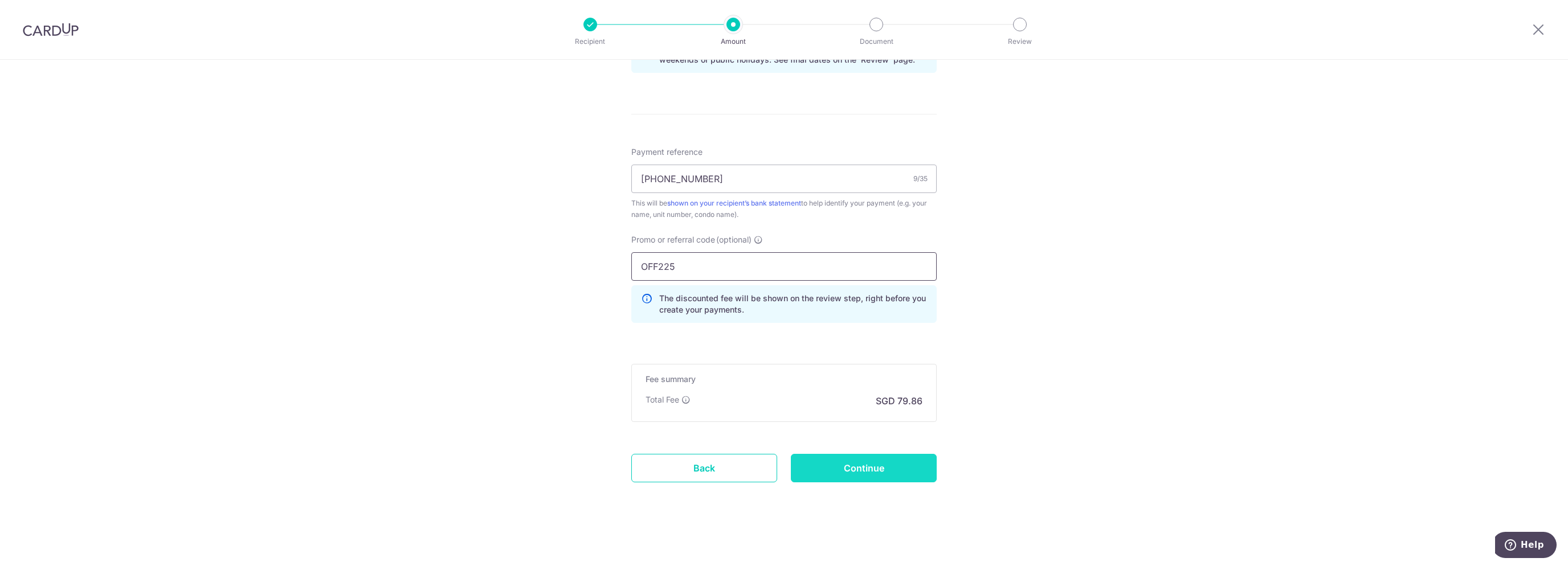
type input "OFF225"
click at [870, 475] on input "Continue" at bounding box center [863, 468] width 146 height 28
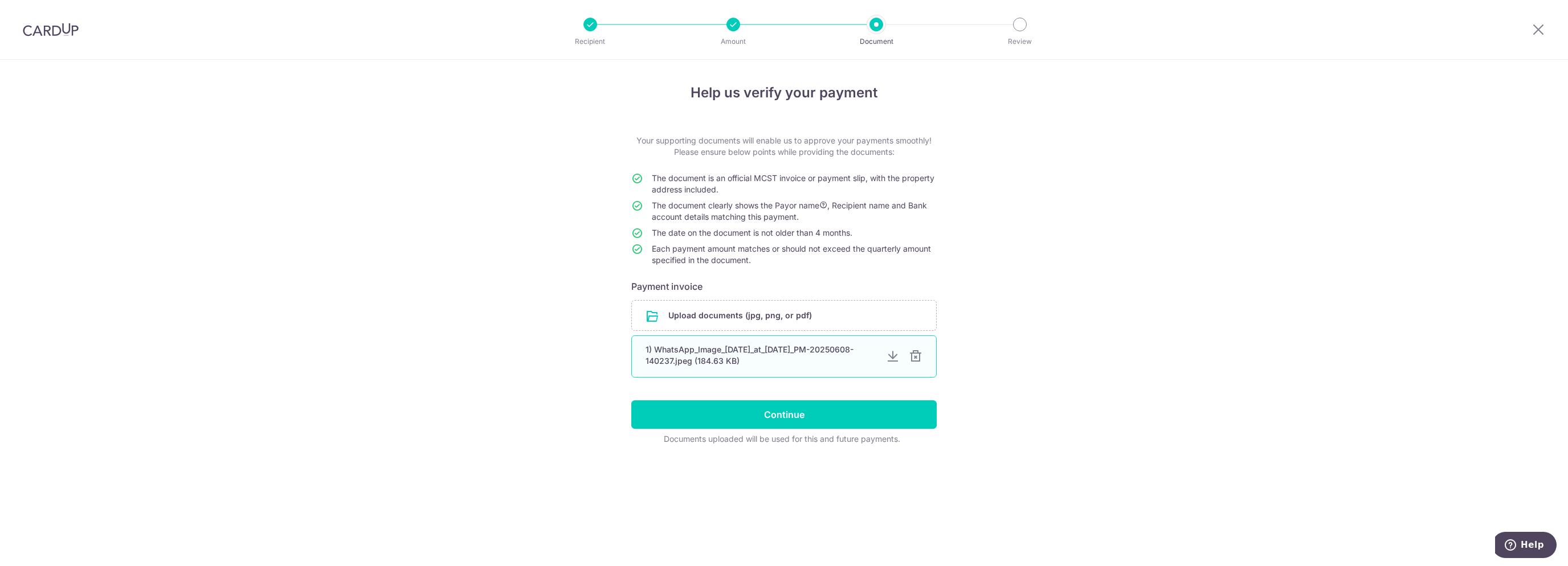
click at [919, 357] on div at bounding box center [916, 356] width 14 height 14
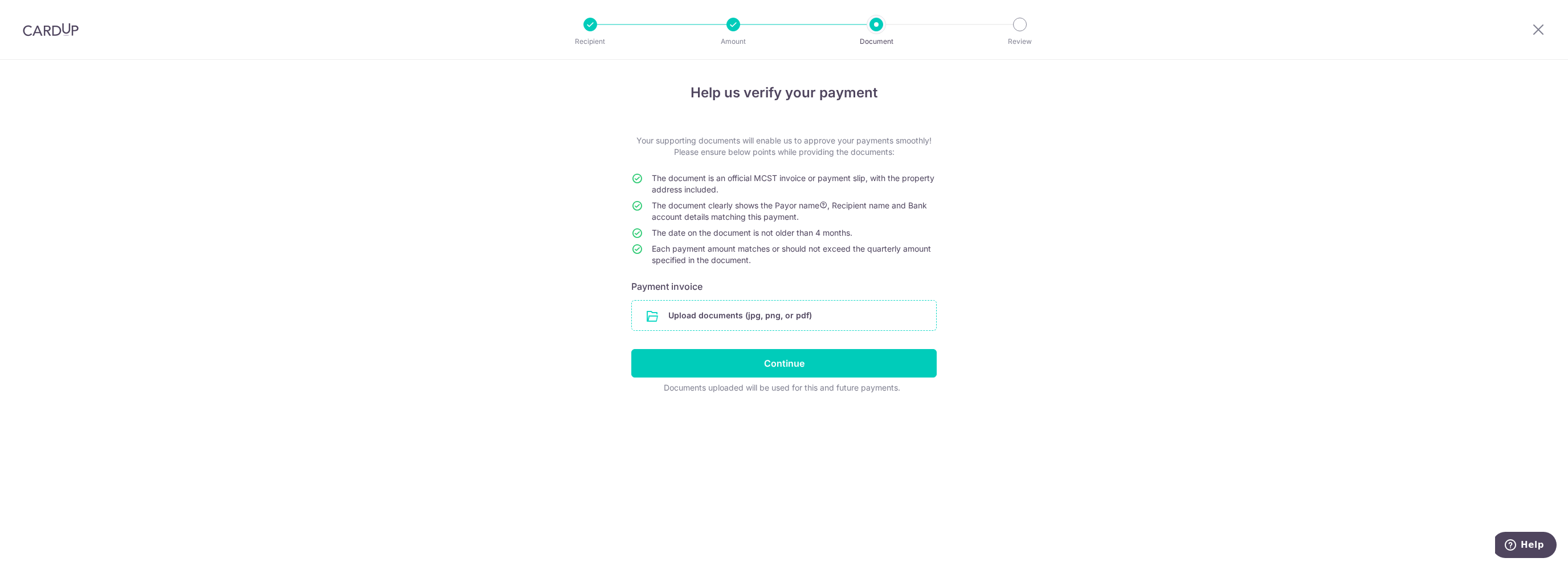
click at [818, 312] on input "file" at bounding box center [784, 315] width 304 height 29
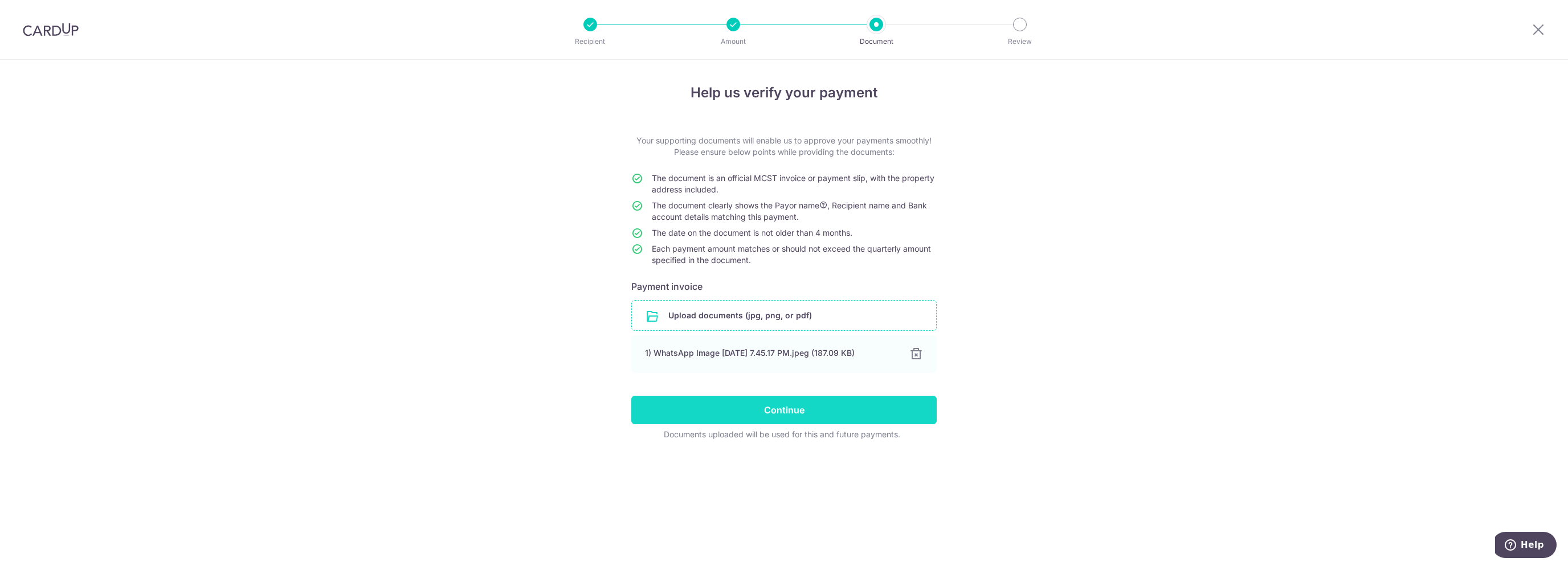
click at [778, 412] on input "Continue" at bounding box center [784, 409] width 305 height 28
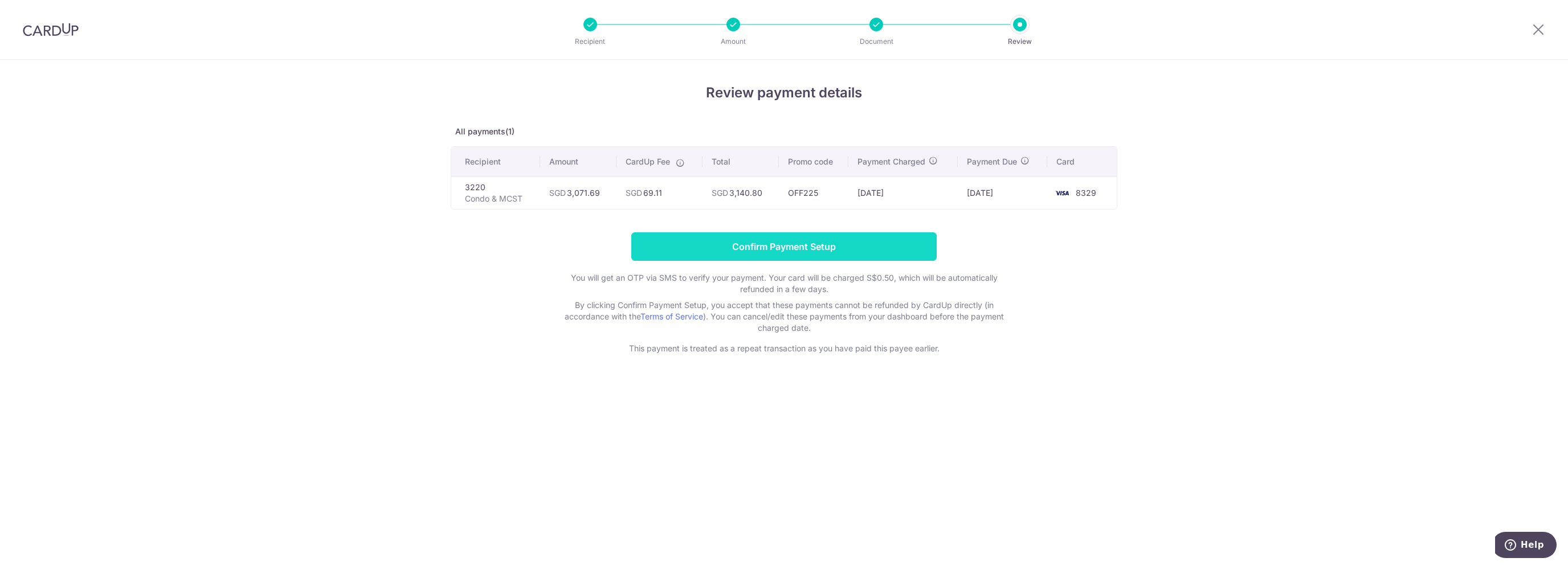
click at [811, 252] on input "Confirm Payment Setup" at bounding box center [784, 246] width 305 height 28
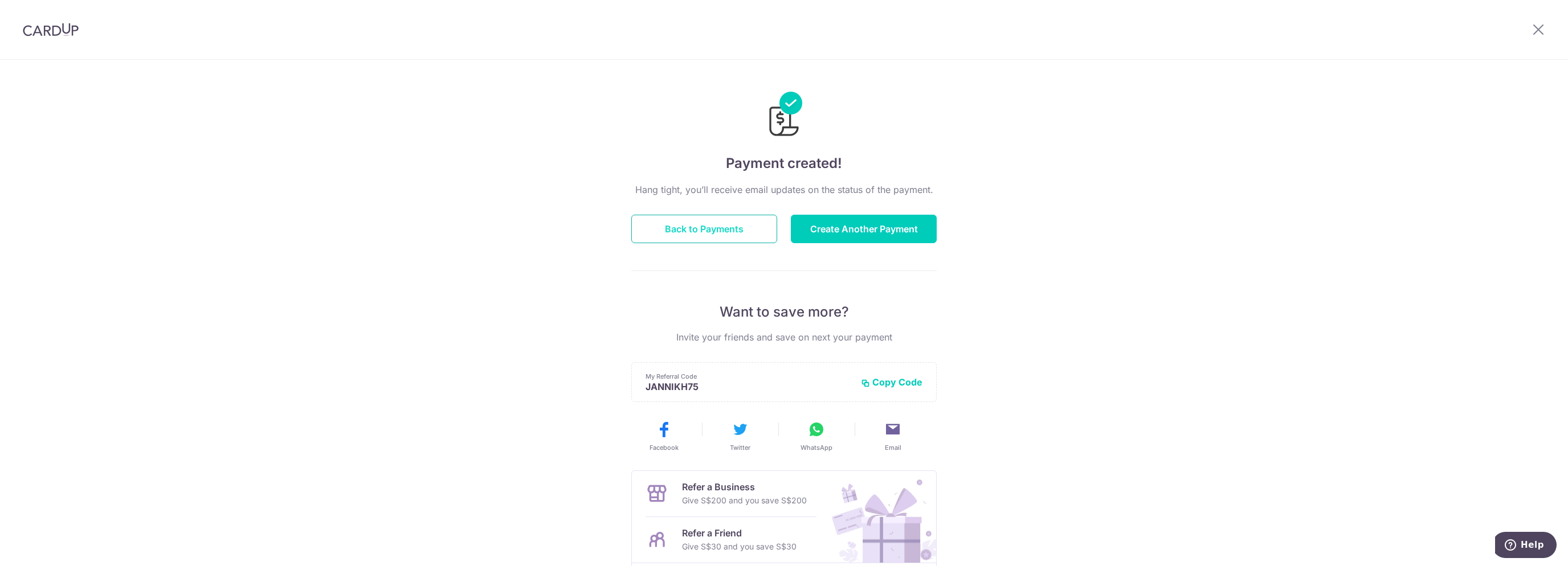
click at [719, 221] on button "Back to Payments" at bounding box center [704, 228] width 146 height 28
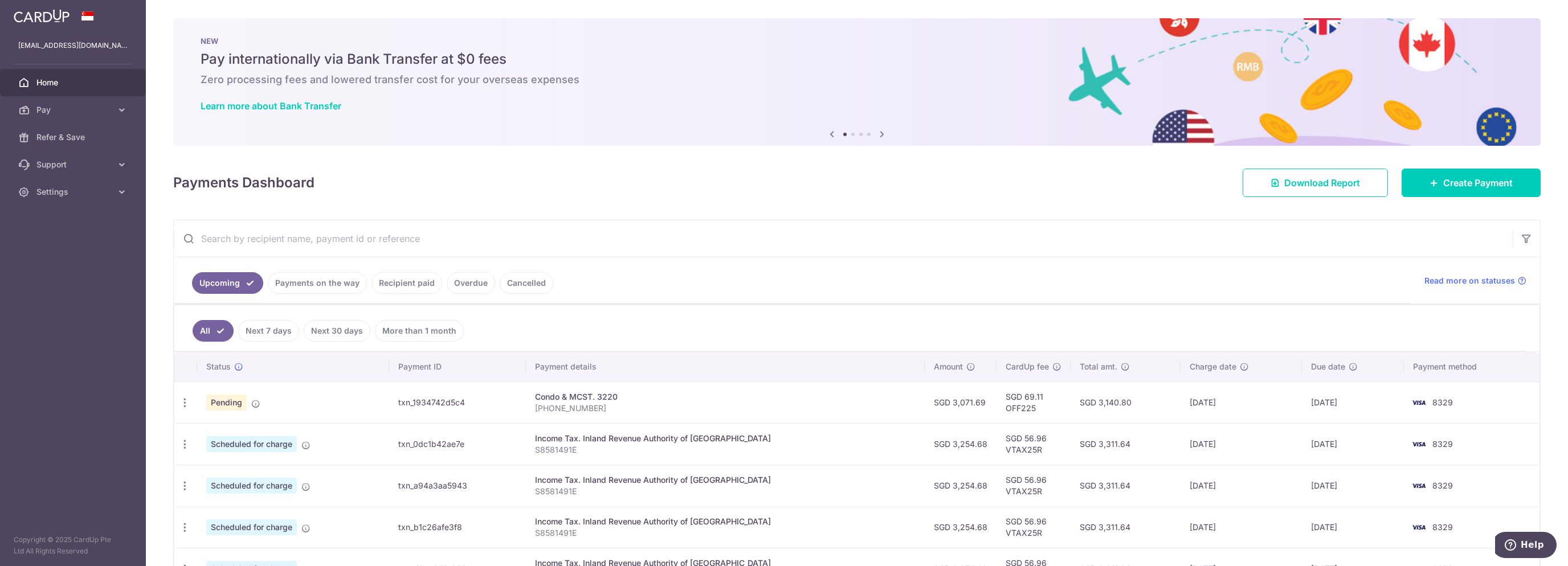
click at [317, 279] on link "Payments on the way" at bounding box center [317, 283] width 99 height 22
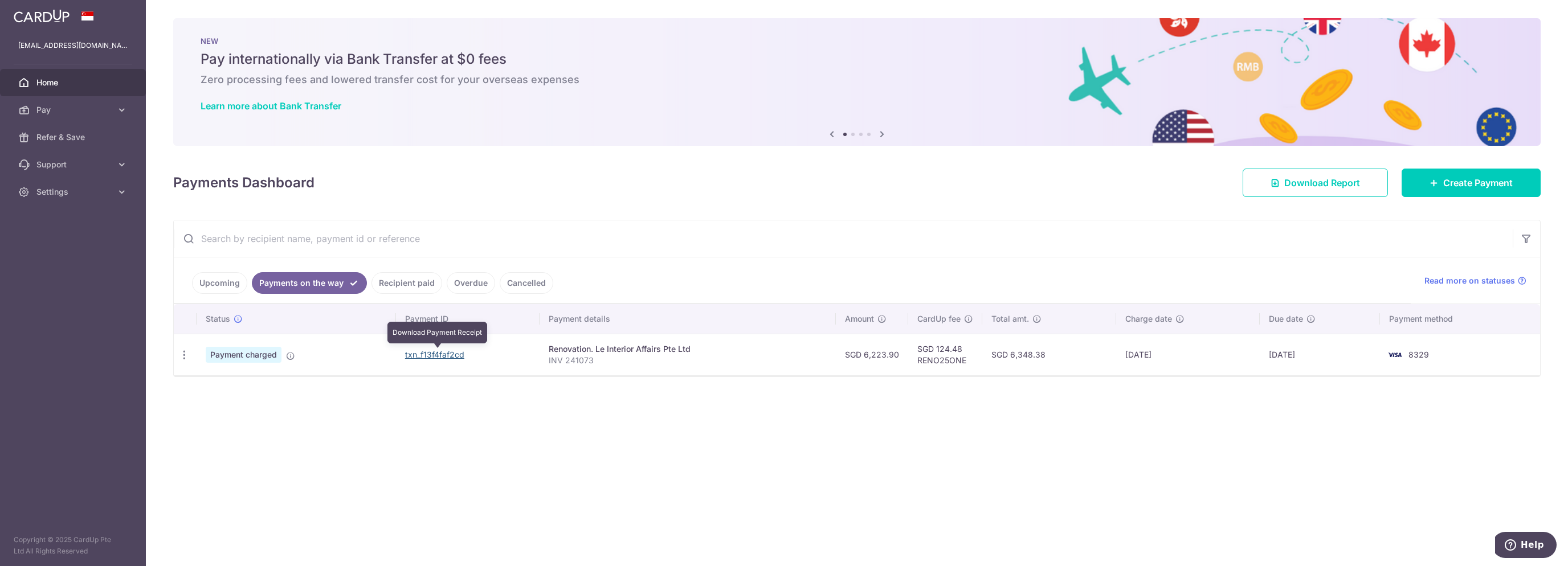
click at [445, 356] on link "txn_f13f4faf2cd" at bounding box center [434, 354] width 60 height 10
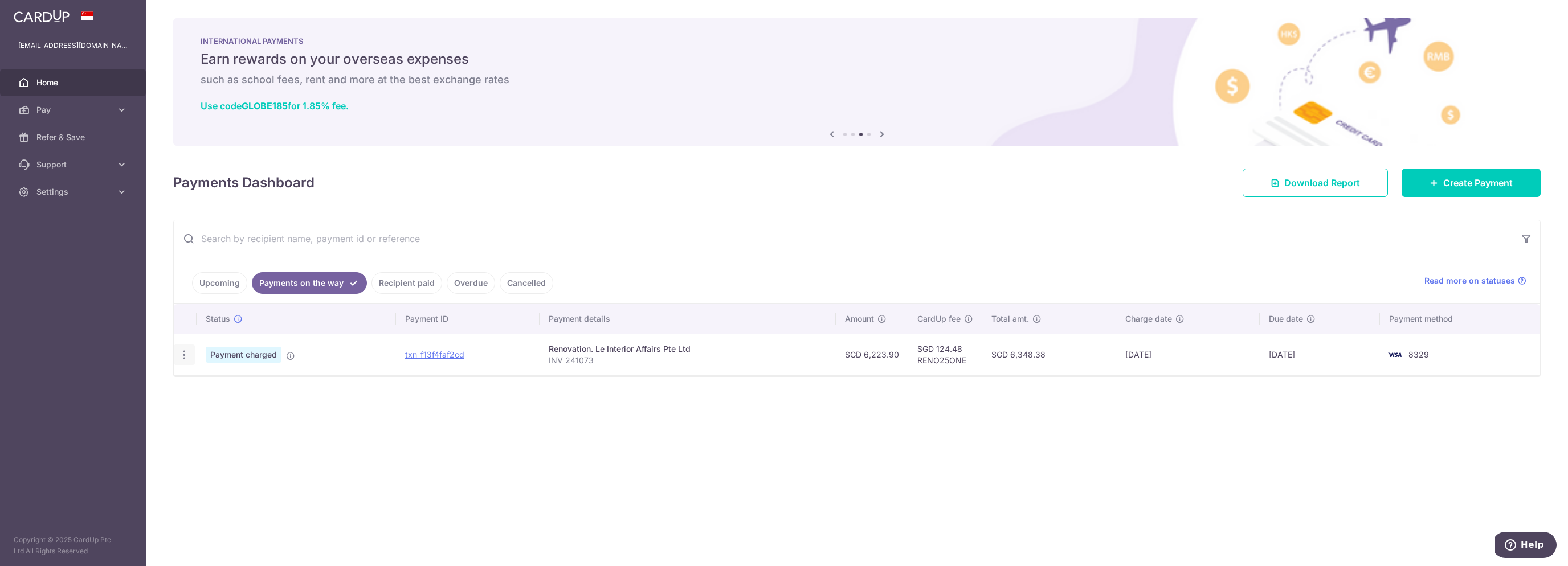
click at [191, 357] on div "PDF Receipt" at bounding box center [184, 354] width 21 height 21
click at [182, 359] on icon "button" at bounding box center [184, 354] width 12 height 12
click at [228, 386] on span "PDF Receipt" at bounding box center [245, 386] width 78 height 11
click at [131, 193] on link "Settings" at bounding box center [72, 192] width 146 height 27
click at [55, 256] on link "Logout" at bounding box center [72, 246] width 146 height 27
